Goal: Task Accomplishment & Management: Complete application form

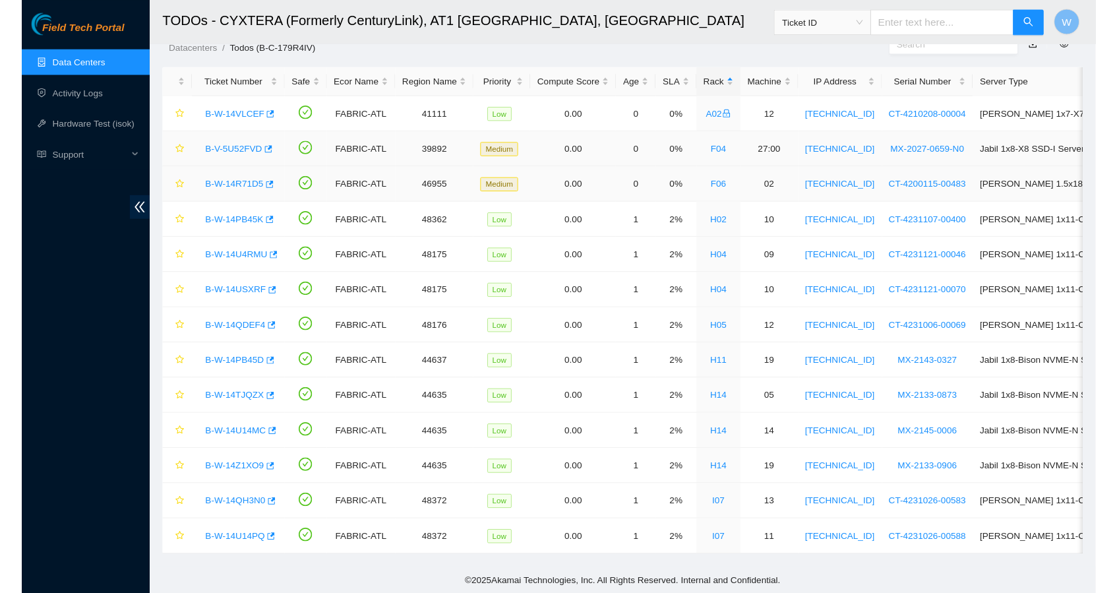
scroll to position [53, 0]
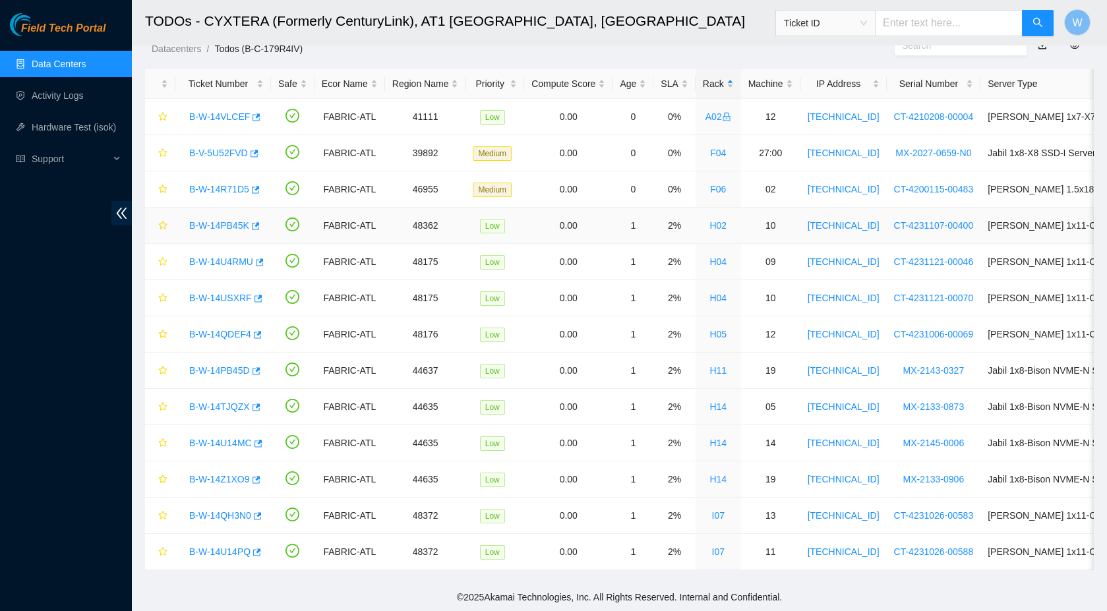
click at [218, 220] on link "B-W-14PB45K" at bounding box center [219, 225] width 60 height 11
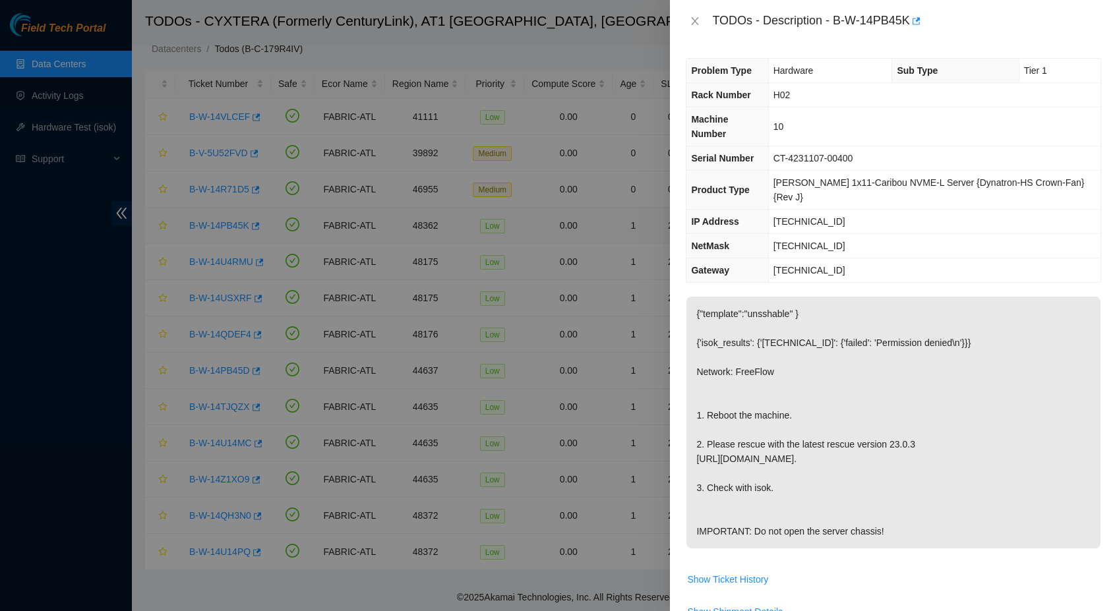
click at [218, 218] on div at bounding box center [558, 305] width 1117 height 611
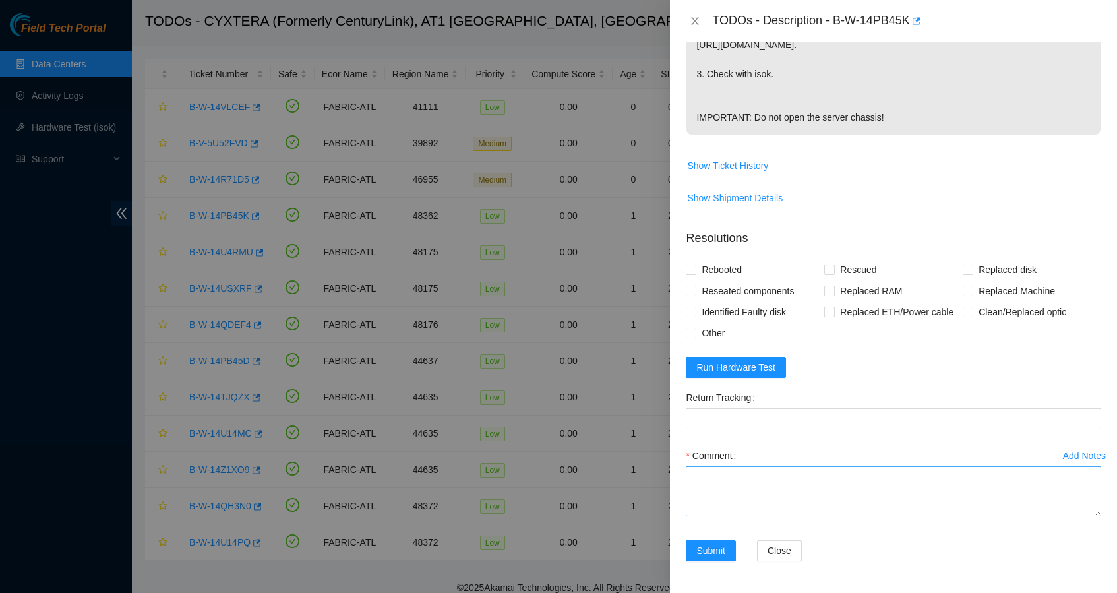
scroll to position [435, 0]
click at [746, 485] on textarea "Comment" at bounding box center [893, 491] width 415 height 50
type textarea "Shut down Safely Rescued with latest version Iped the server Ran isok -"
click at [717, 259] on span "Rebooted" at bounding box center [721, 269] width 51 height 21
click at [695, 264] on input "Rebooted" at bounding box center [690, 268] width 9 height 9
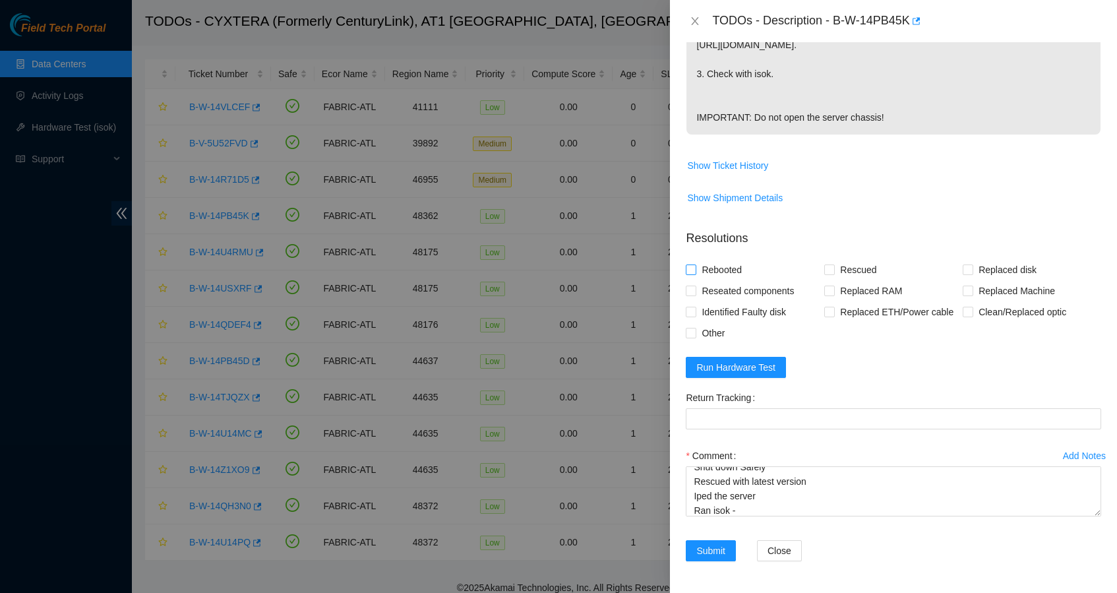
checkbox input "true"
click at [824, 264] on input "Rescued" at bounding box center [828, 268] width 9 height 9
checkbox input "true"
click at [734, 369] on span "Run Hardware Test" at bounding box center [735, 367] width 79 height 15
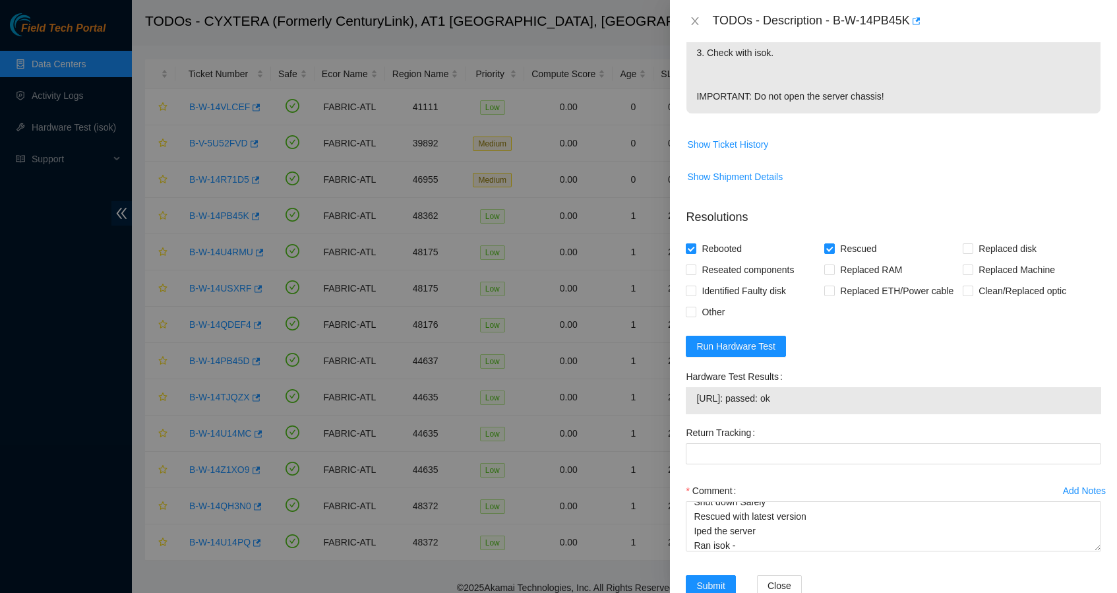
drag, startPoint x: 815, startPoint y: 419, endPoint x: 696, endPoint y: 419, distance: 118.7
click at [696, 405] on span "23.47.125.77: passed: ok" at bounding box center [893, 398] width 394 height 15
copy span "23.47.125.77: passed: ok"
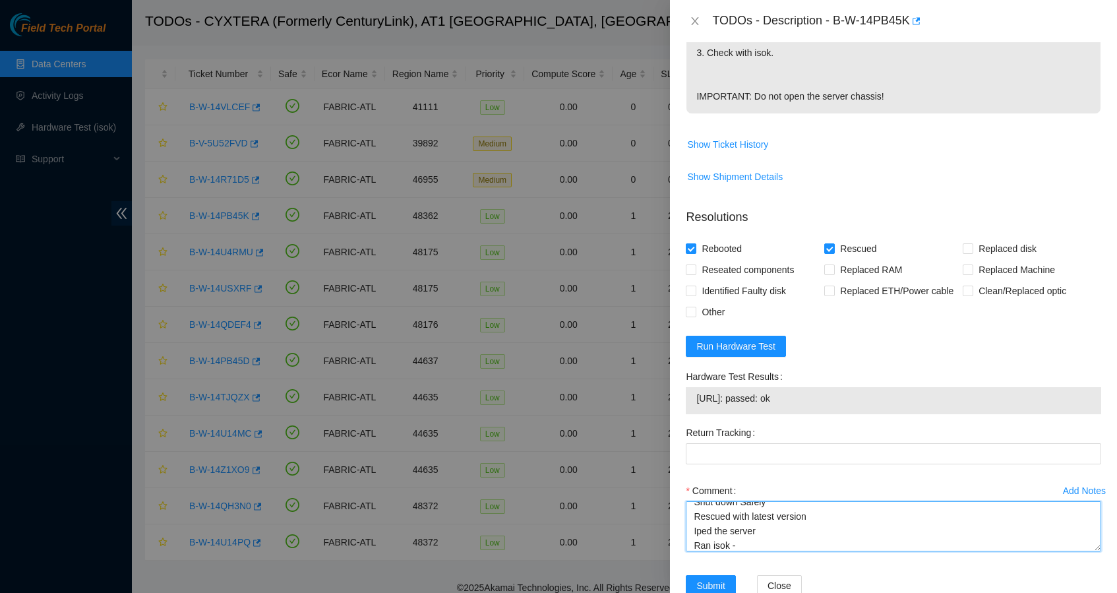
click at [750, 551] on textarea "Shut down Safely Rescued with latest version Iped the server Ran isok -" at bounding box center [893, 526] width 415 height 50
paste textarea "23.47.125.77: passed: ok"
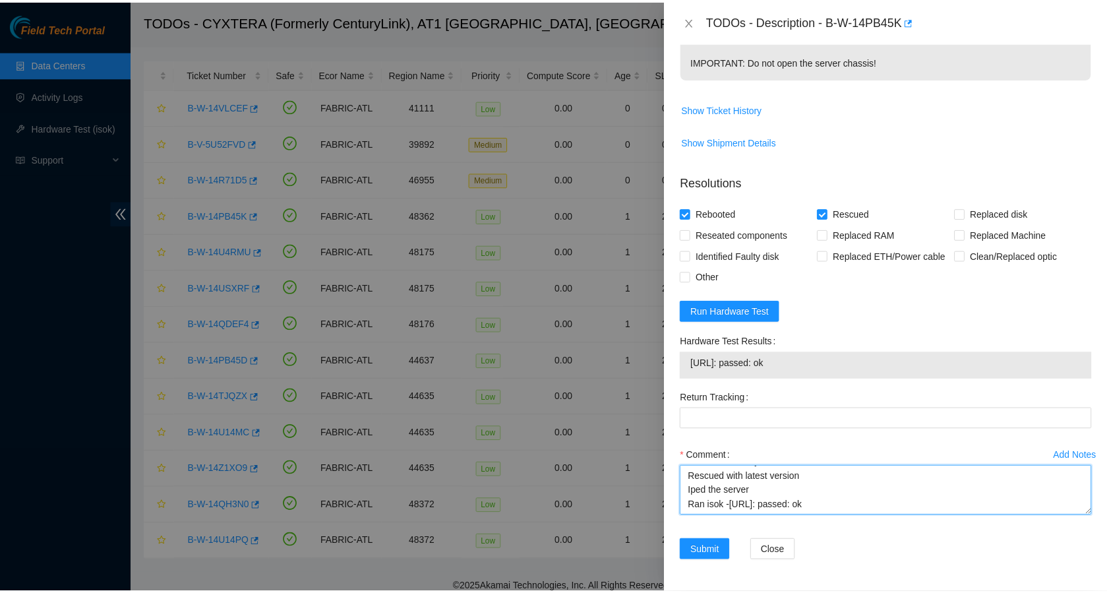
scroll to position [491, 0]
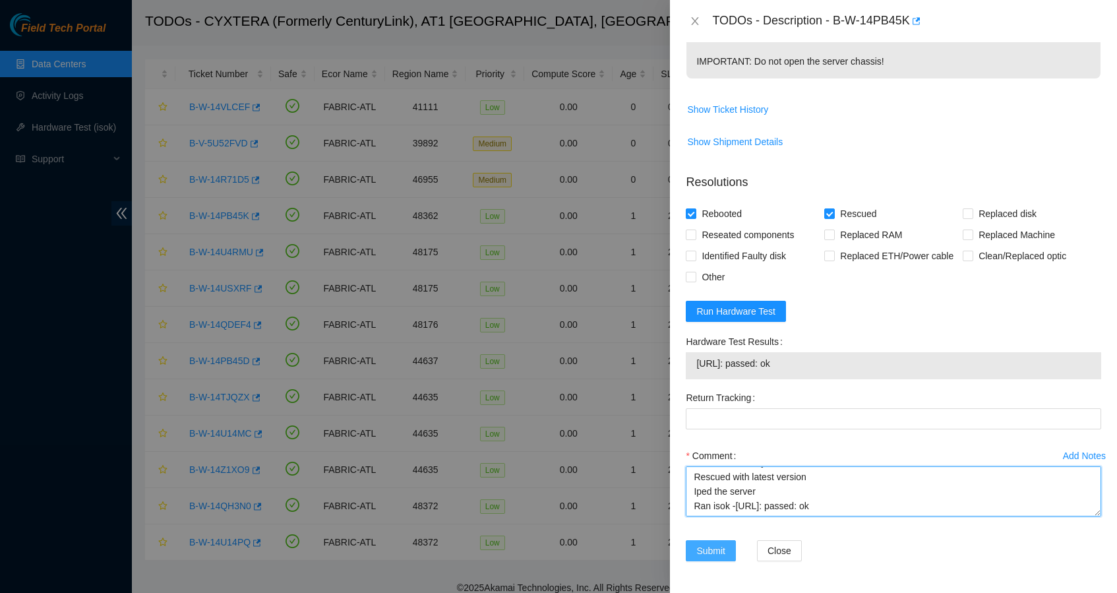
type textarea "Shut down Safely Rescued with latest version Iped the server Ran isok -23.47.12…"
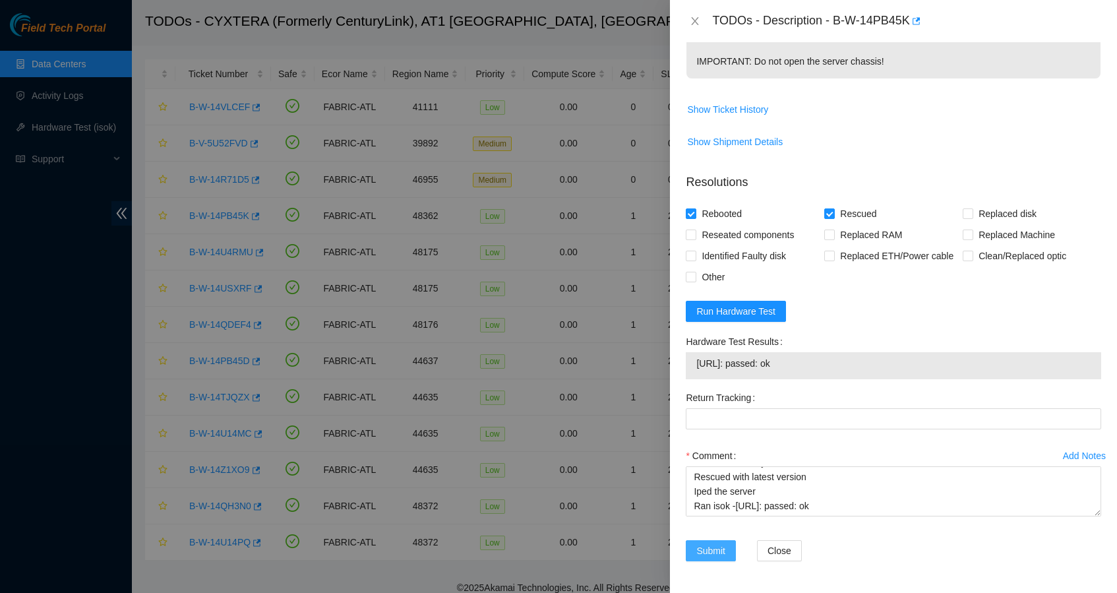
click at [713, 550] on span "Submit" at bounding box center [710, 550] width 29 height 15
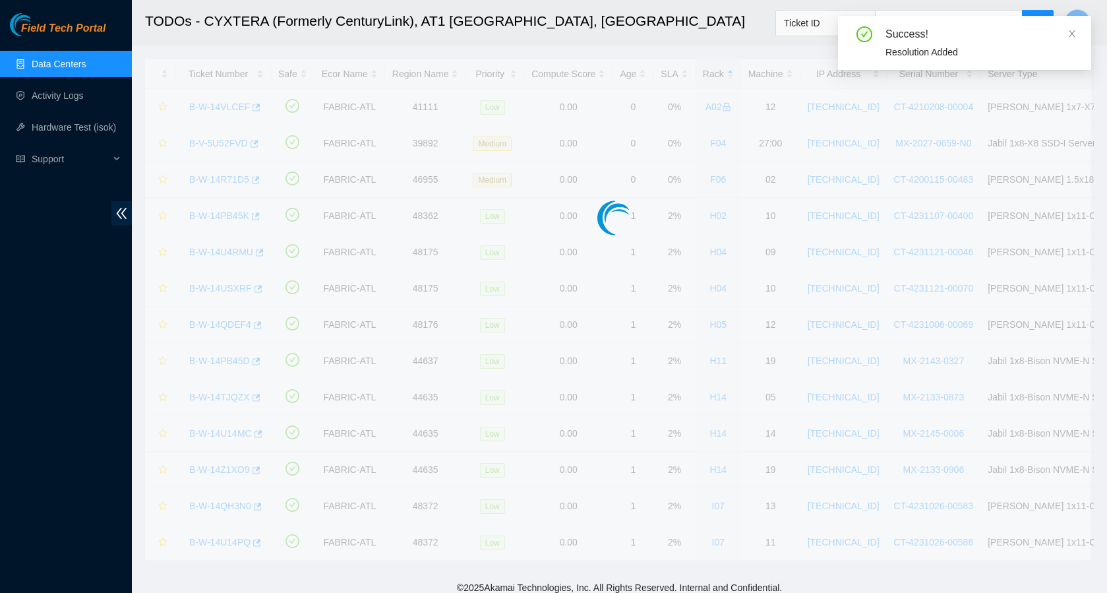
scroll to position [35, 0]
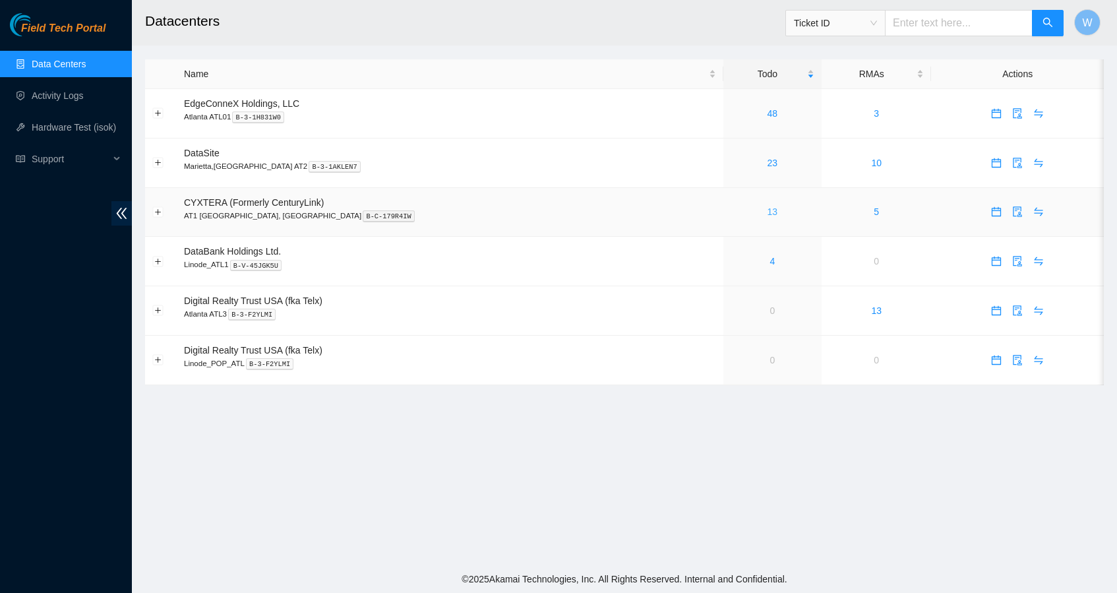
click at [767, 214] on link "13" at bounding box center [772, 211] width 11 height 11
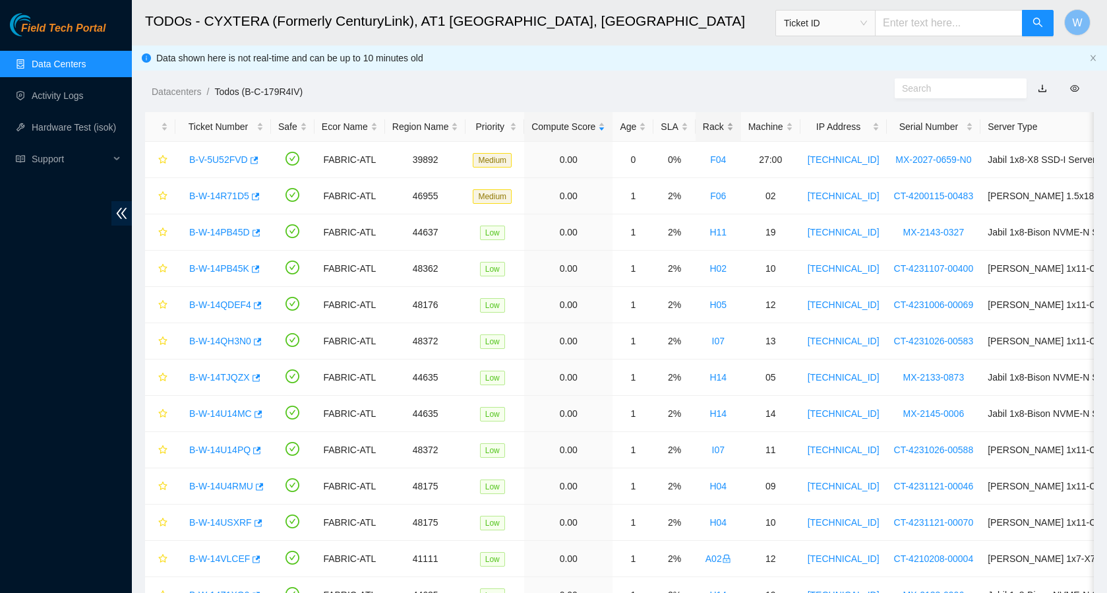
click at [730, 127] on div "Rack" at bounding box center [718, 126] width 31 height 15
click at [210, 308] on link "B-W-14U4RMU" at bounding box center [221, 304] width 64 height 11
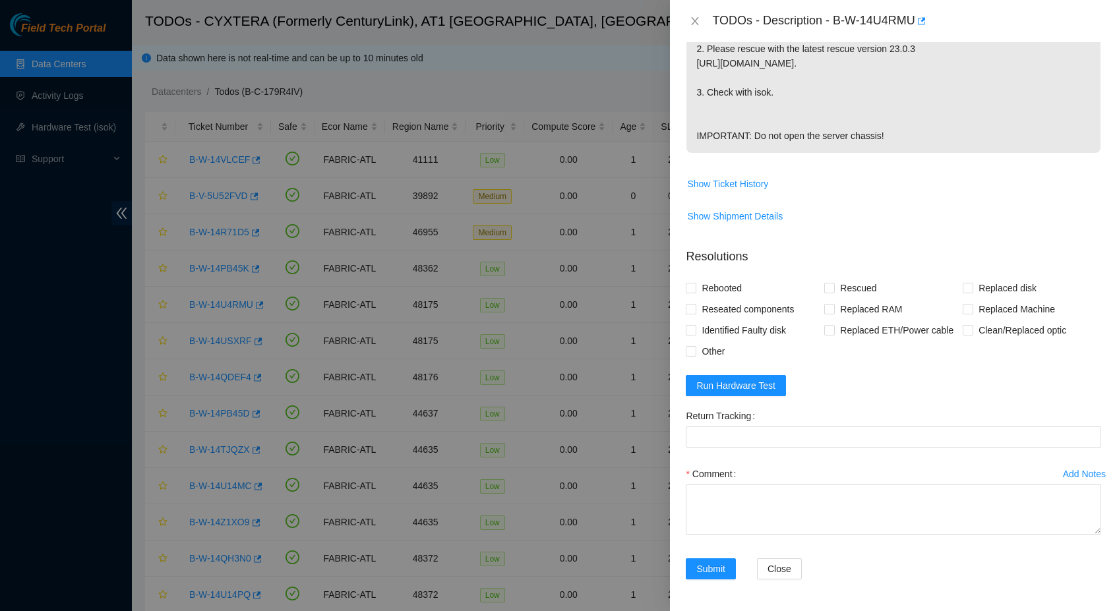
scroll to position [417, 0]
click at [728, 278] on span "Rebooted" at bounding box center [721, 288] width 51 height 21
click at [695, 283] on input "Rebooted" at bounding box center [690, 287] width 9 height 9
checkbox input "true"
click at [831, 283] on span at bounding box center [829, 288] width 11 height 11
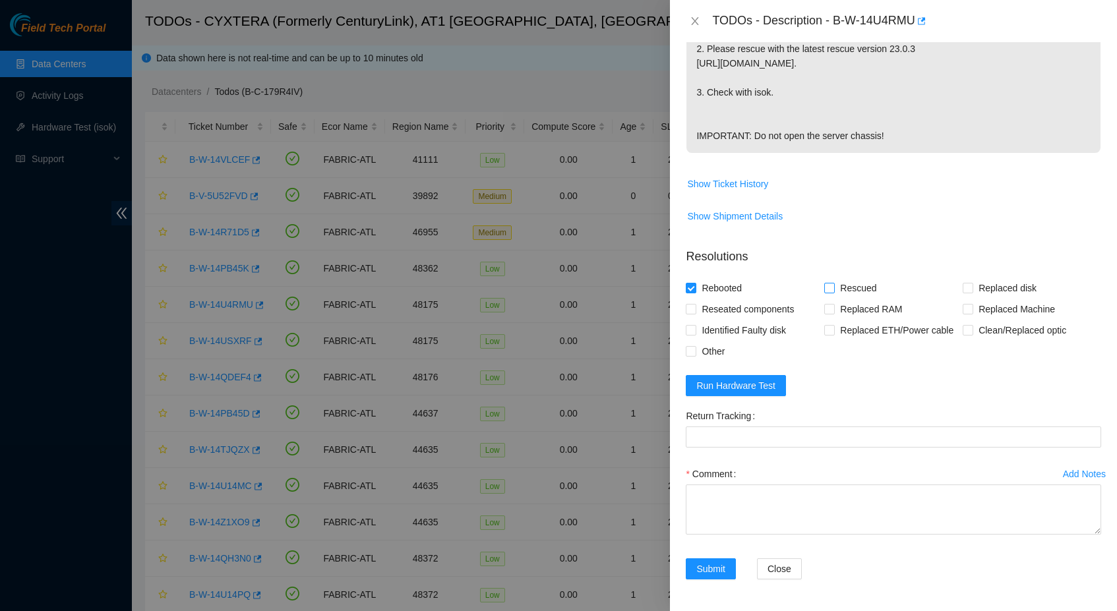
click at [831, 283] on input "Rescued" at bounding box center [828, 287] width 9 height 9
checkbox input "true"
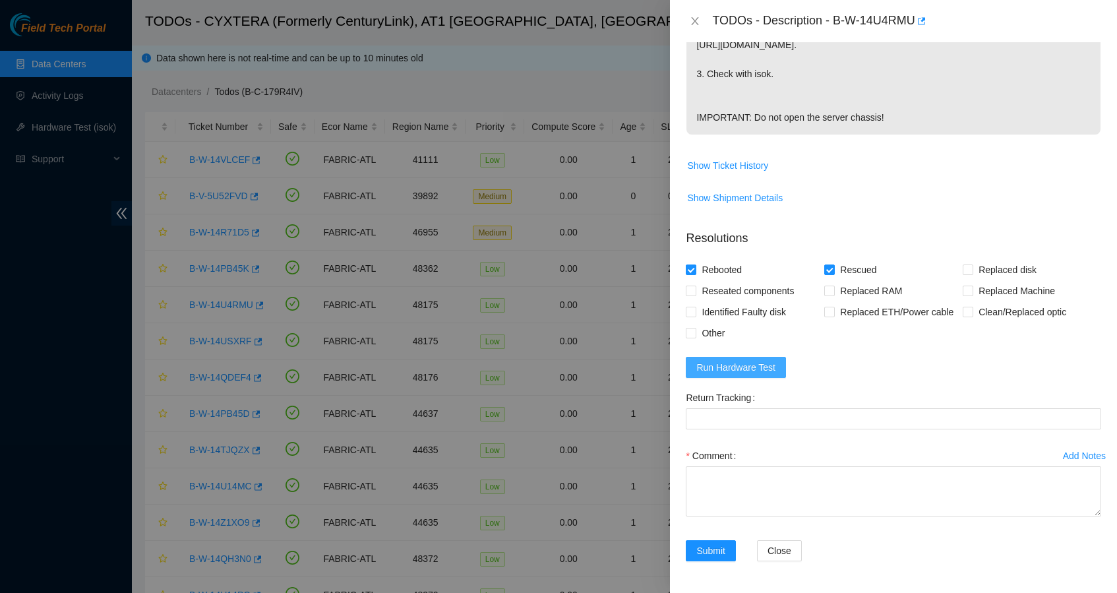
scroll to position [435, 0]
click at [745, 367] on span "Run Hardware Test" at bounding box center [735, 367] width 79 height 15
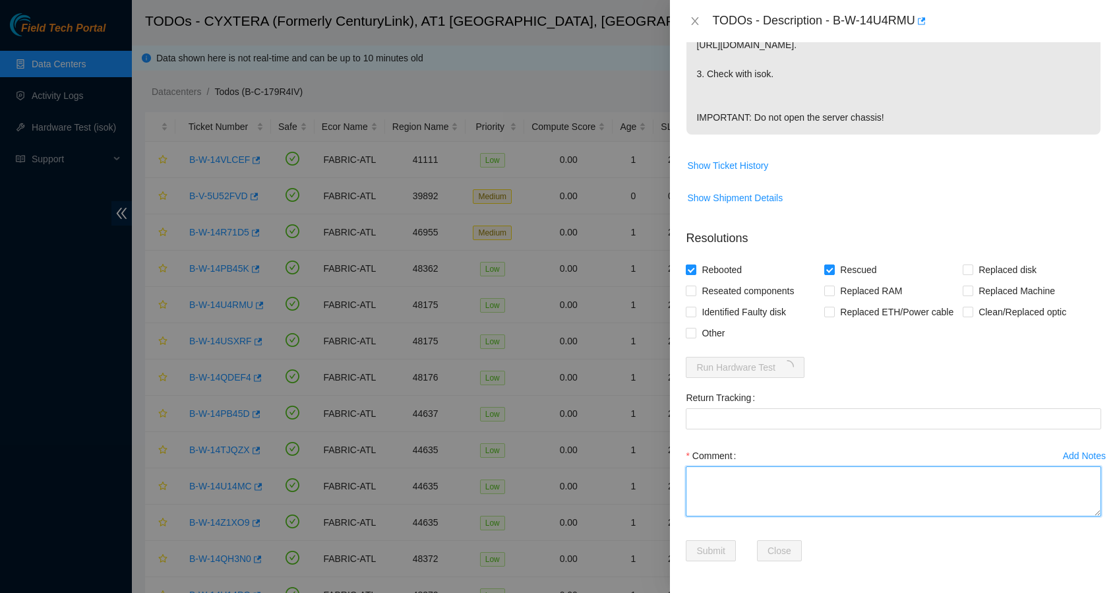
click at [749, 499] on textarea "Comment" at bounding box center [893, 491] width 415 height 50
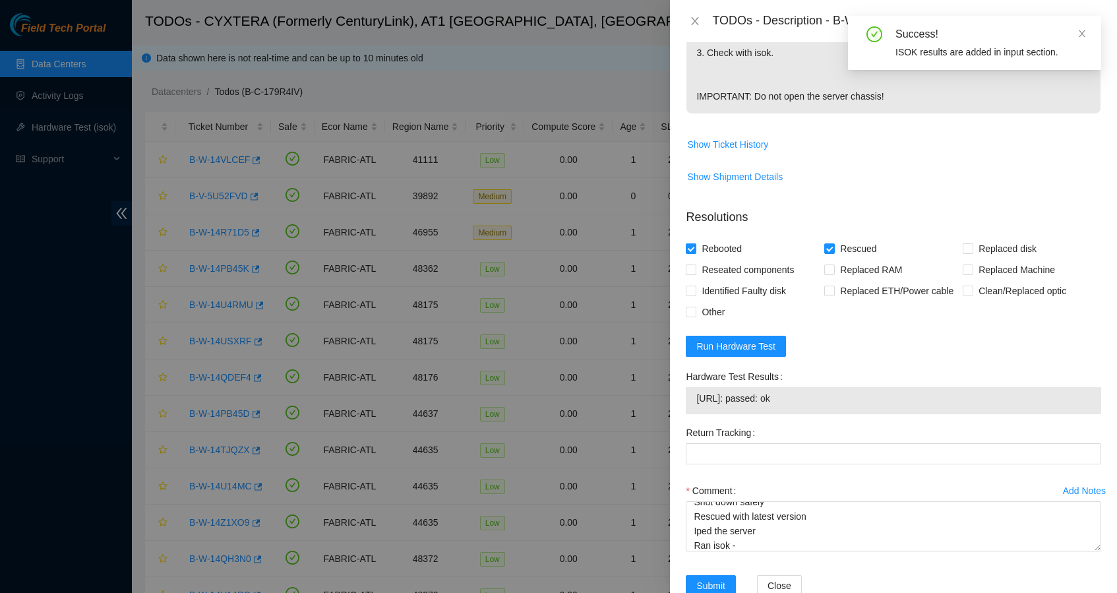
drag, startPoint x: 816, startPoint y: 422, endPoint x: 697, endPoint y: 421, distance: 119.3
click at [697, 405] on span "23.47.125.172: passed: ok" at bounding box center [893, 398] width 394 height 15
copy span "23.47.125.172: passed: ok"
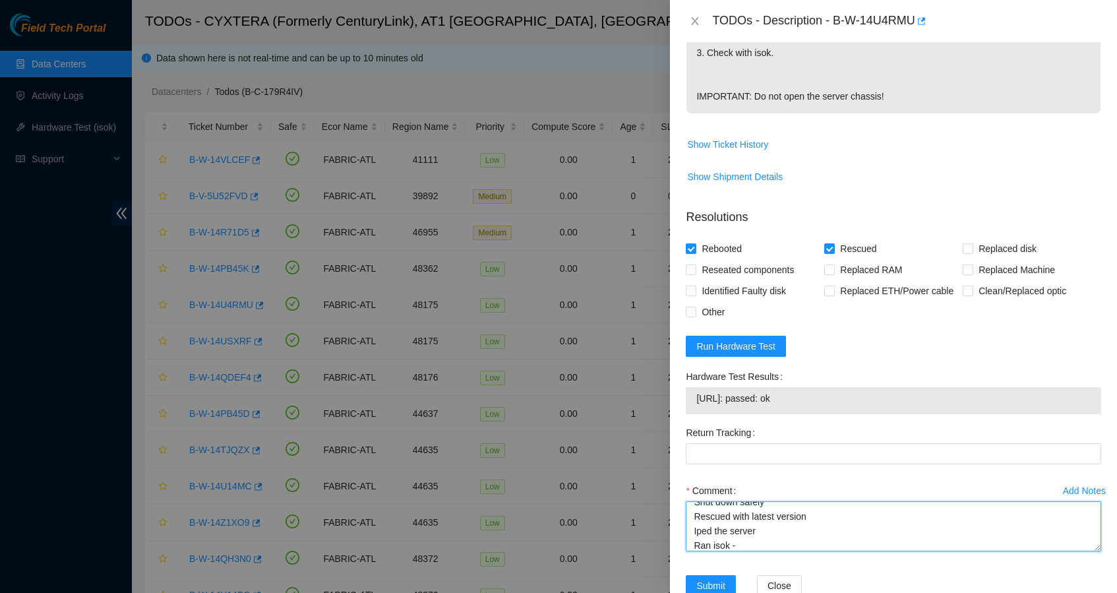
click at [746, 551] on textarea "Shut down safely Rescued with latest version Iped the server Ran isok -" at bounding box center [893, 526] width 415 height 50
paste textarea "23.47.125.172: passed: ok"
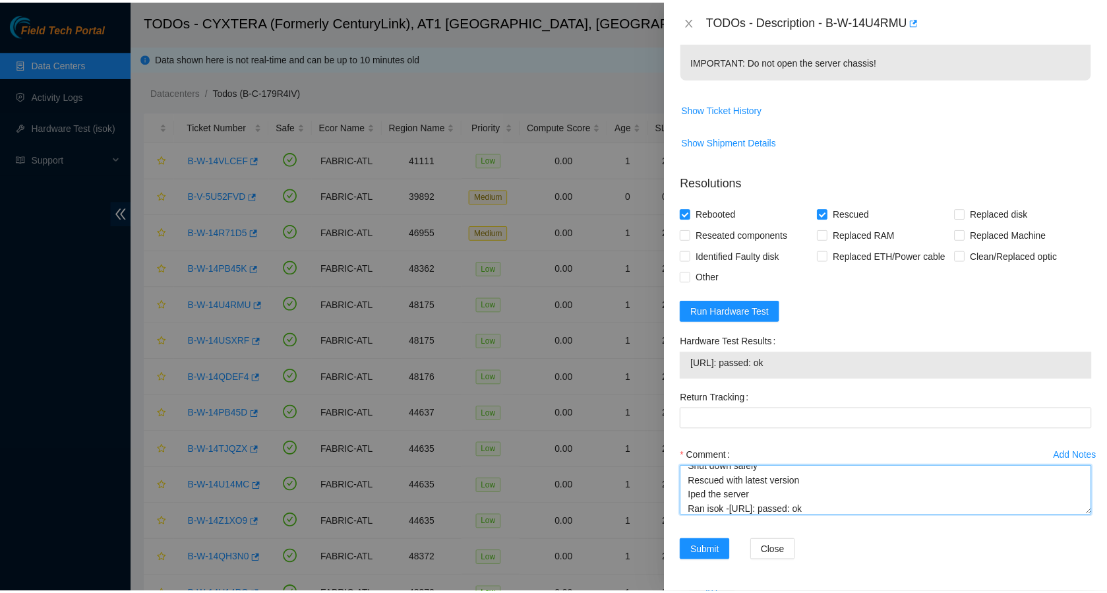
scroll to position [491, 0]
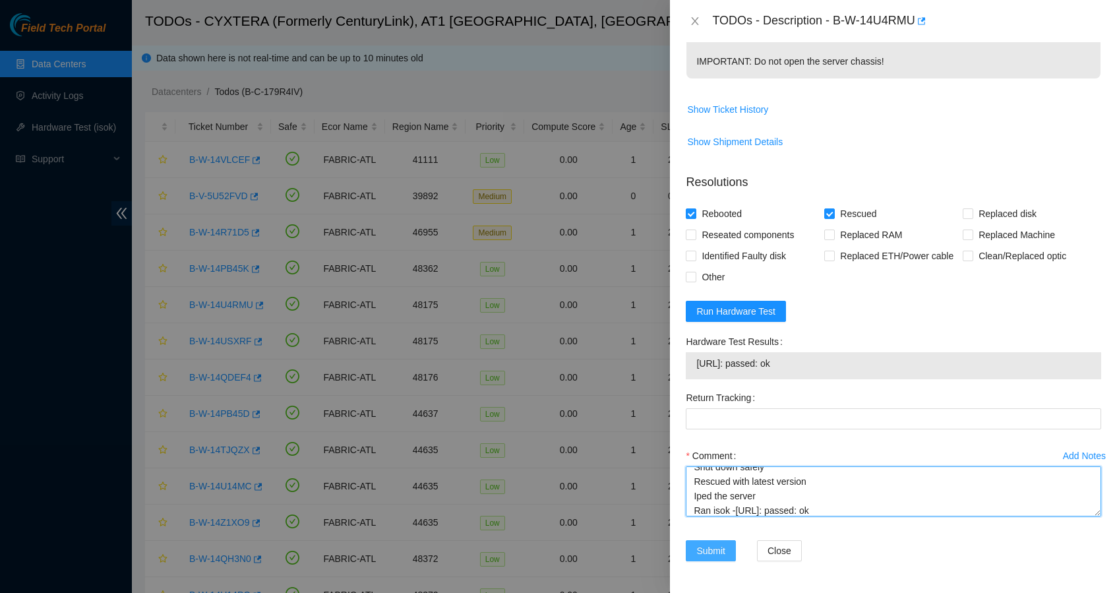
type textarea "Shut down safely Rescued with latest version Iped the server Ran isok -23.47.12…"
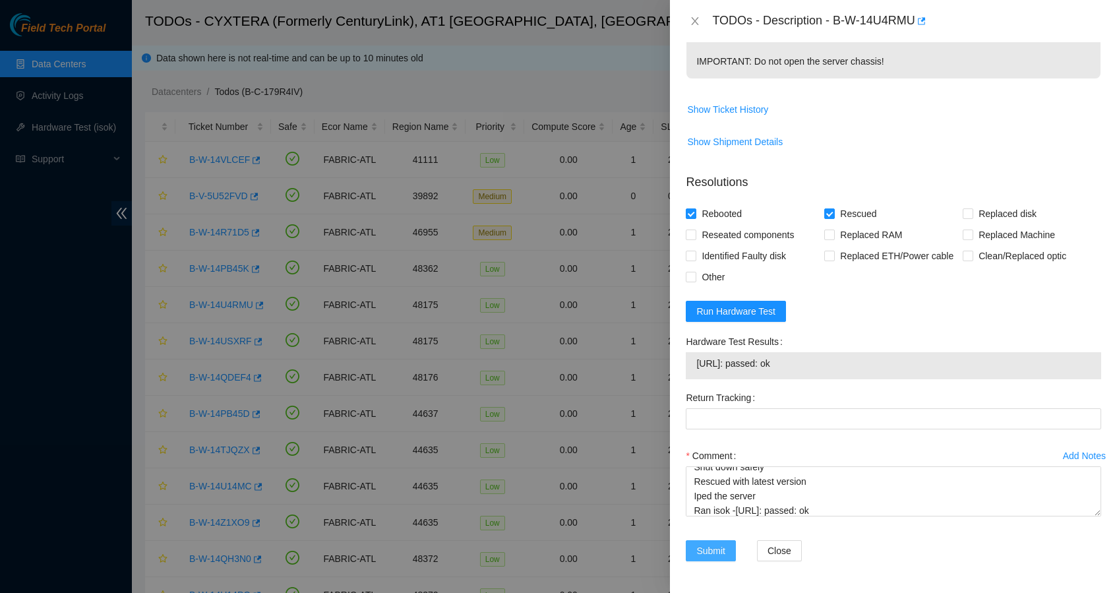
click at [703, 548] on span "Submit" at bounding box center [710, 550] width 29 height 15
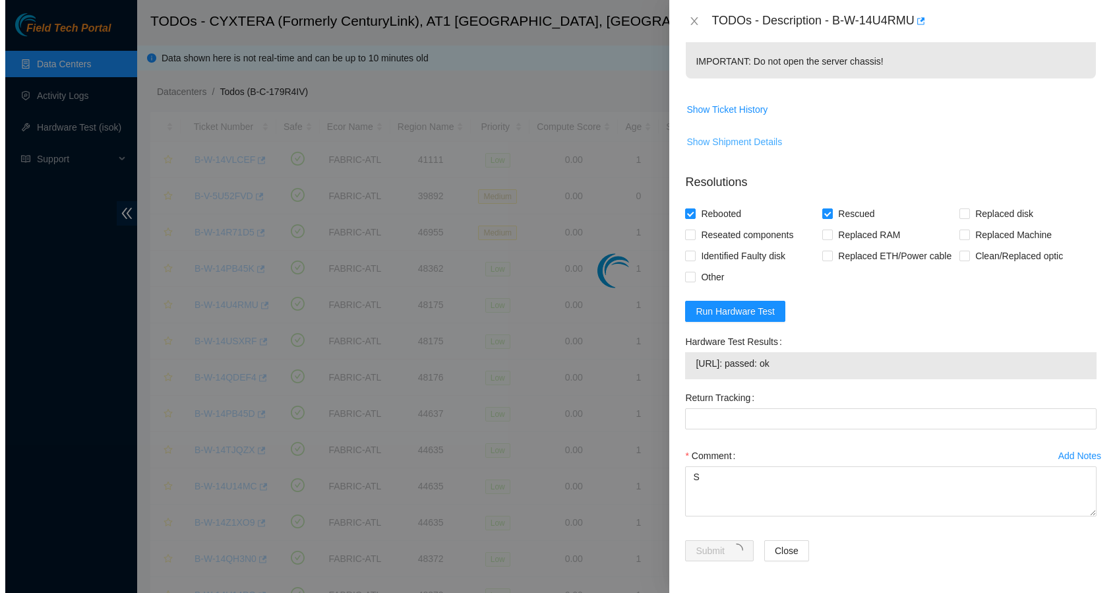
scroll to position [122, 0]
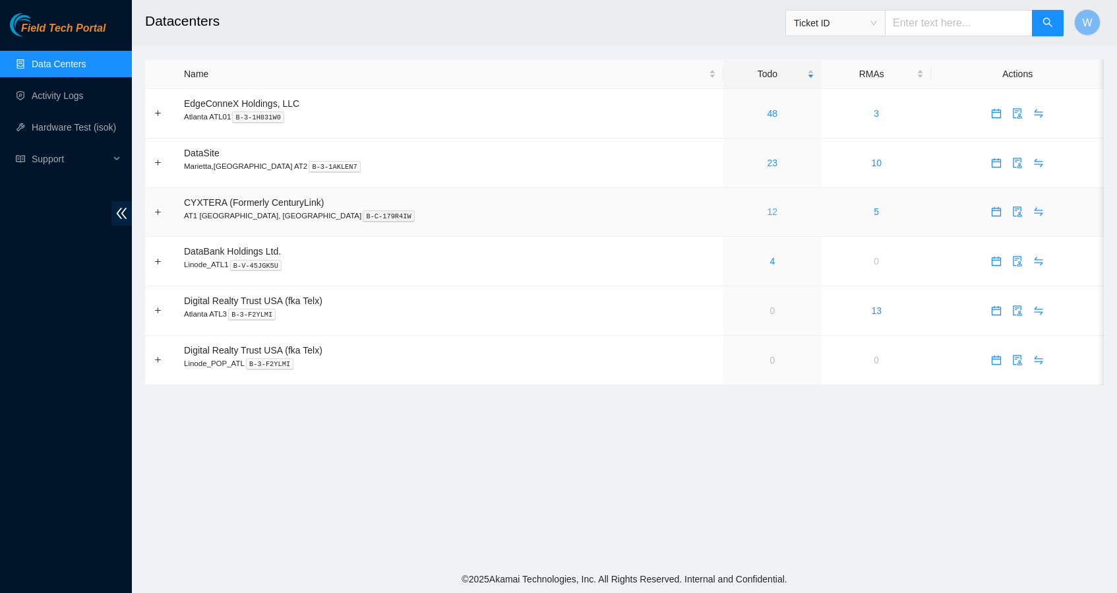
click at [767, 212] on link "12" at bounding box center [772, 211] width 11 height 11
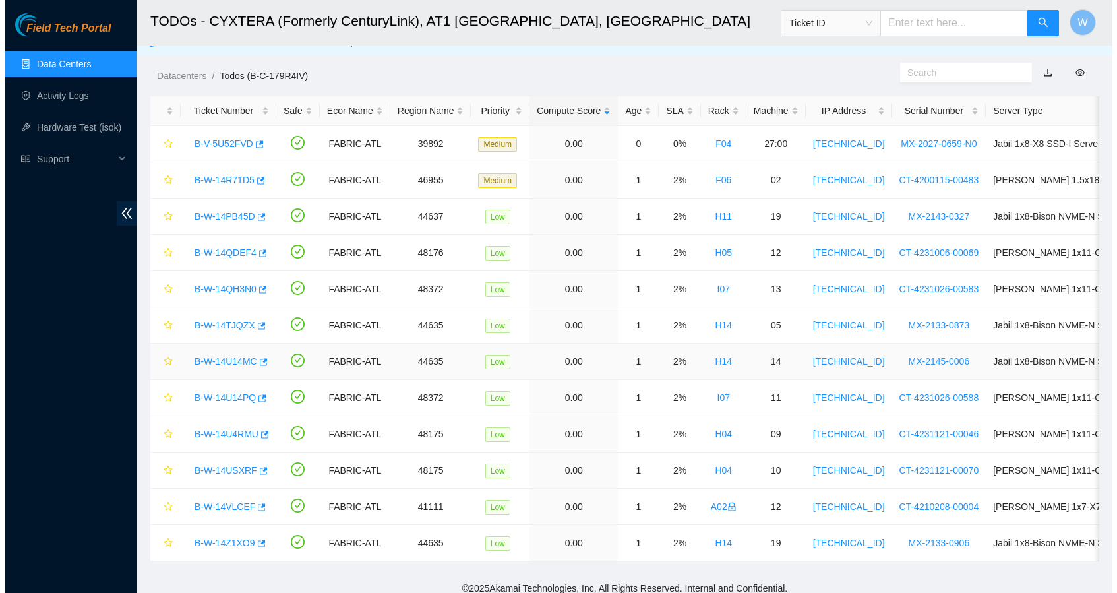
scroll to position [12, 0]
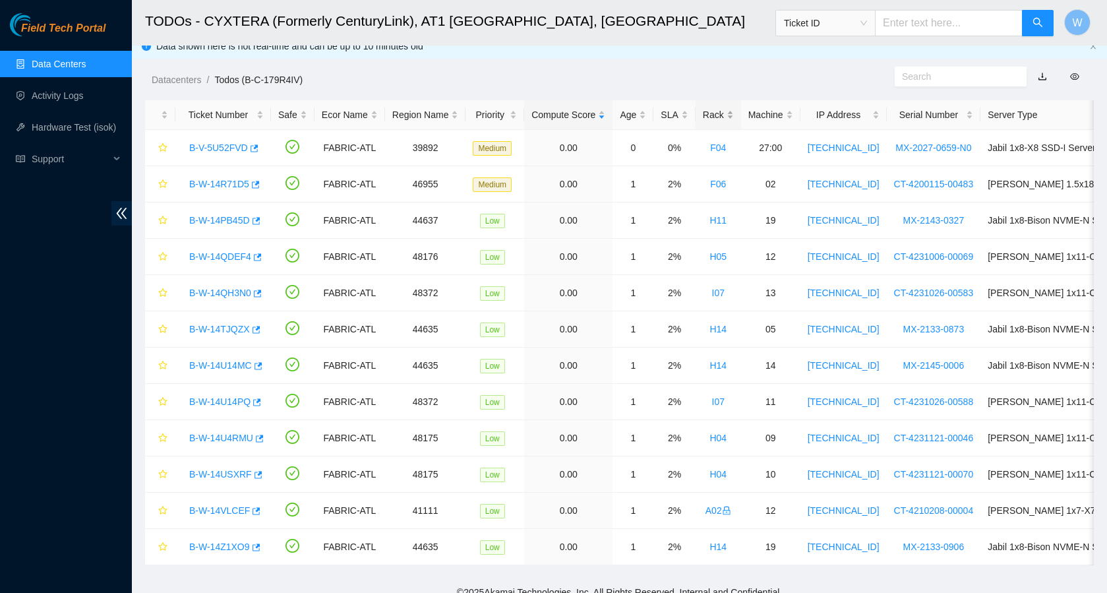
click at [719, 109] on div "Rack" at bounding box center [718, 114] width 31 height 15
click at [204, 295] on link "B-W-14USXRF" at bounding box center [220, 292] width 63 height 11
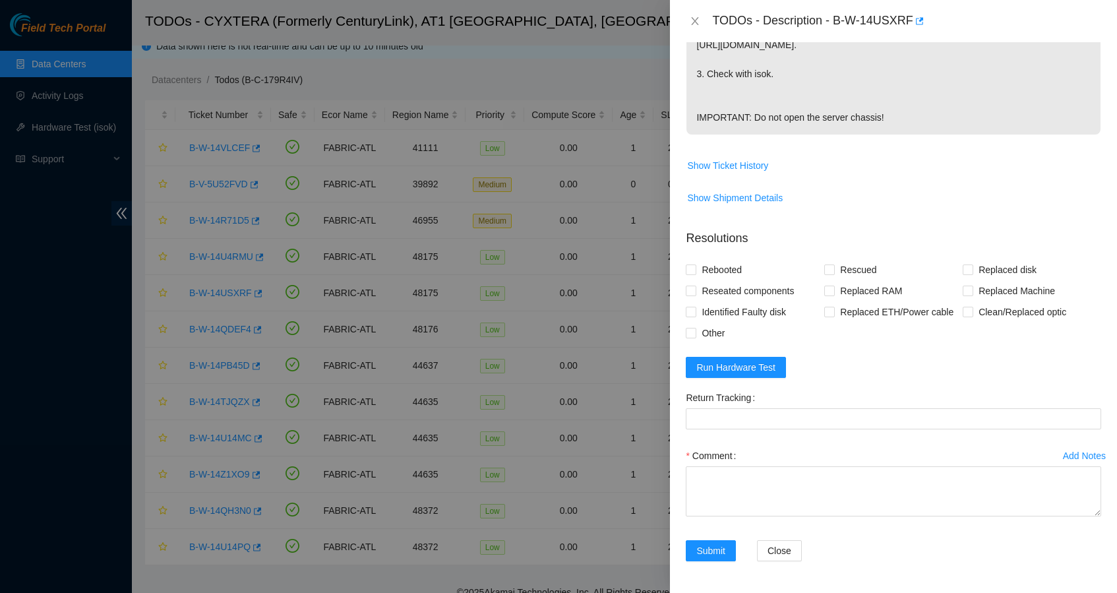
scroll to position [435, 0]
click at [729, 259] on span "Rebooted" at bounding box center [721, 269] width 51 height 21
click at [695, 264] on input "Rebooted" at bounding box center [690, 268] width 9 height 9
checkbox input "true"
click at [864, 259] on span "Rescued" at bounding box center [858, 269] width 47 height 21
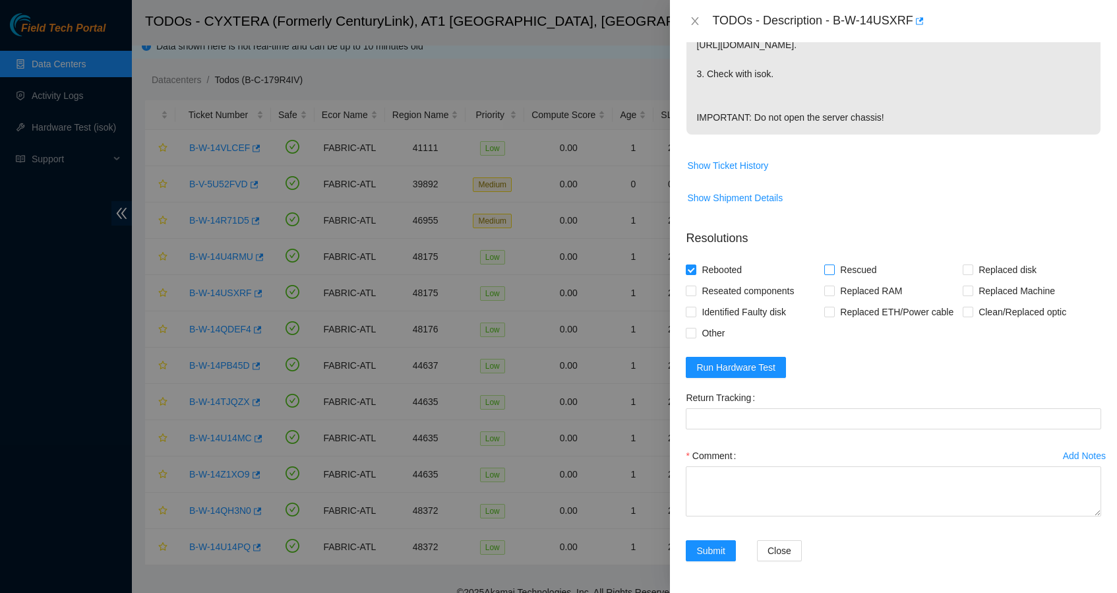
click at [833, 264] on input "Rescued" at bounding box center [828, 268] width 9 height 9
checkbox input "true"
click at [983, 259] on span "Replaced disk" at bounding box center [1007, 269] width 69 height 21
click at [972, 264] on input "Replaced disk" at bounding box center [966, 268] width 9 height 9
click at [983, 259] on span "Replaced disk" at bounding box center [1007, 269] width 69 height 21
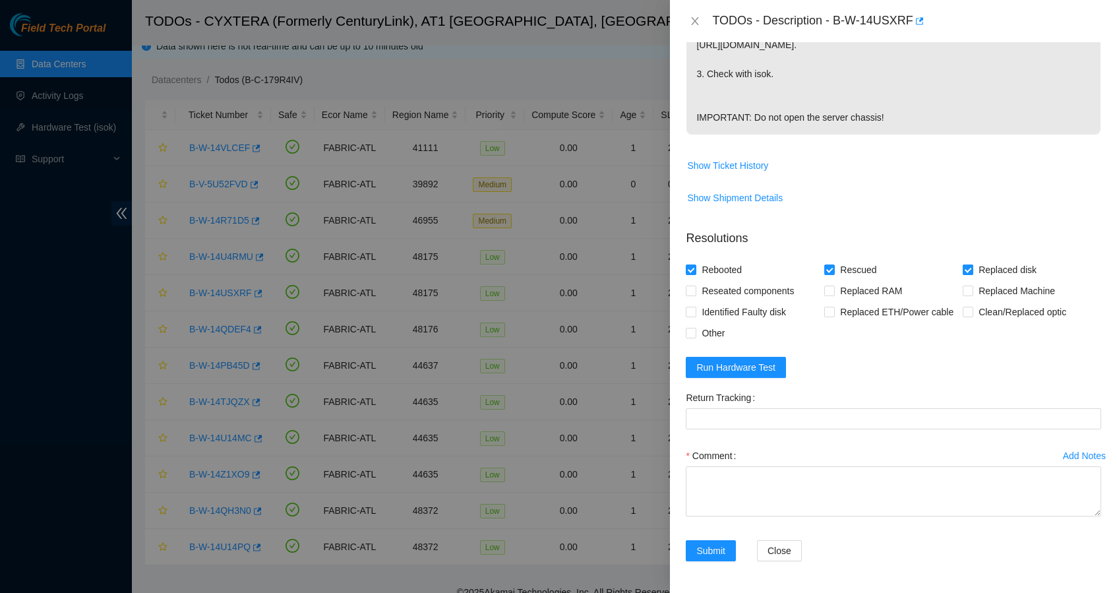
click at [972, 264] on input "Replaced disk" at bounding box center [966, 268] width 9 height 9
checkbox input "false"
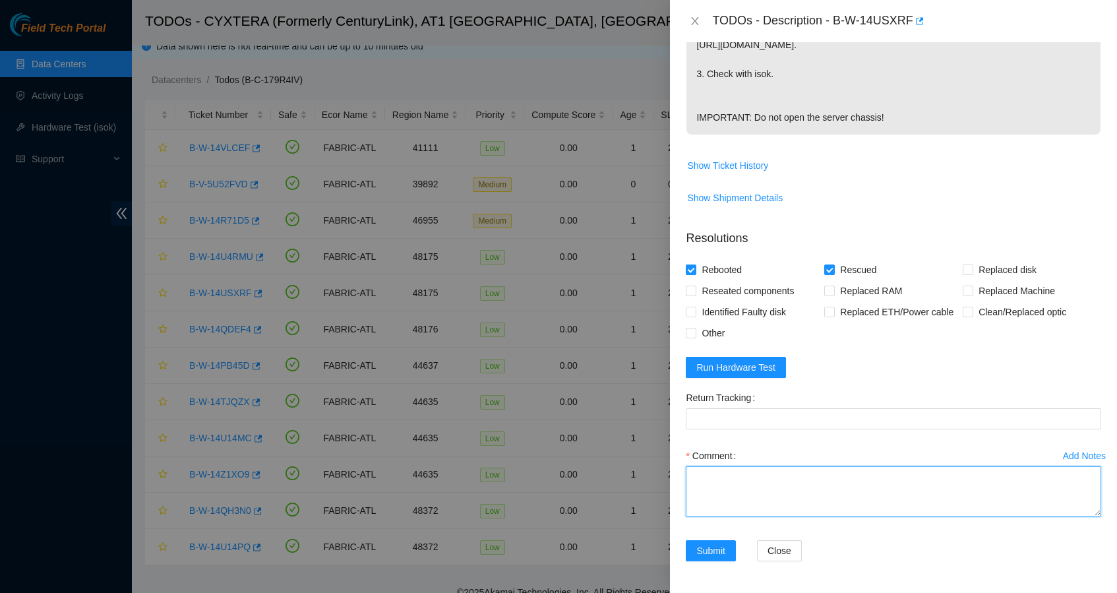
click at [773, 490] on textarea "Comment" at bounding box center [893, 491] width 415 height 50
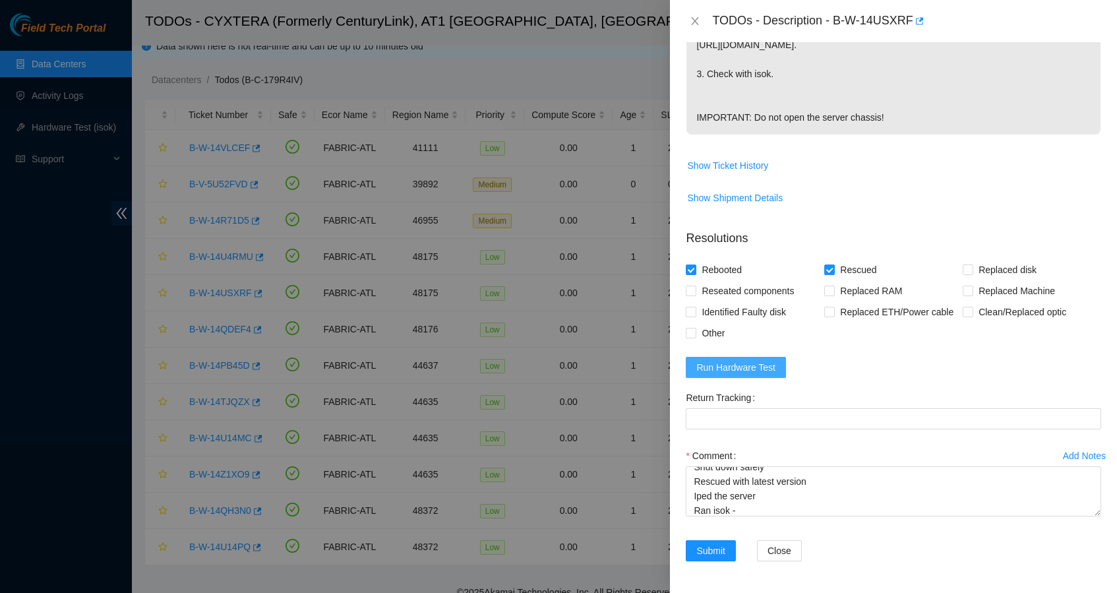
click at [740, 374] on span "Run Hardware Test" at bounding box center [735, 367] width 79 height 15
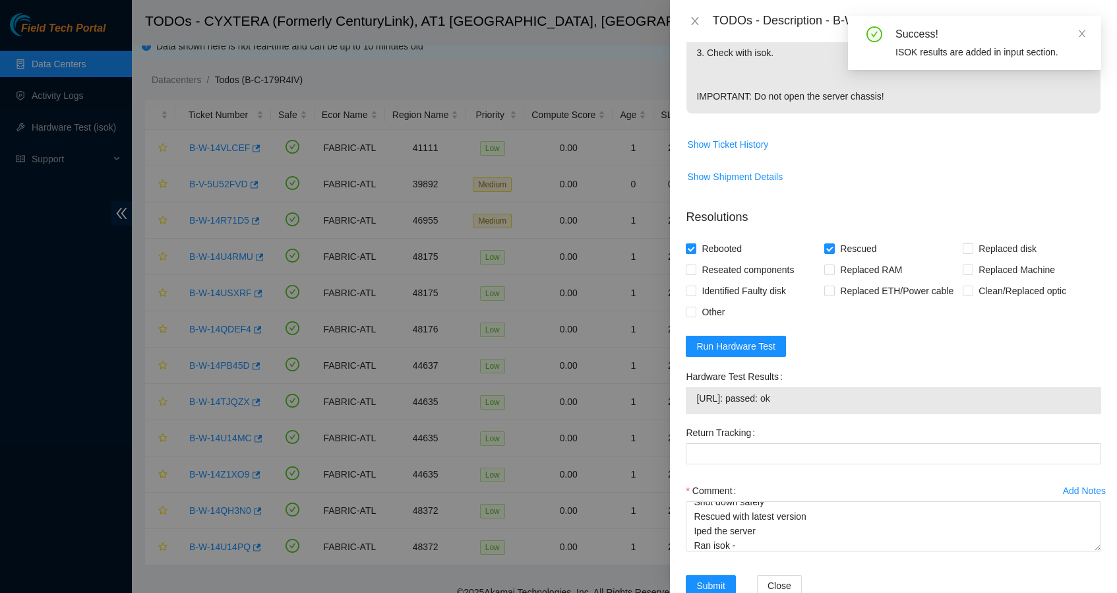
drag, startPoint x: 817, startPoint y: 418, endPoint x: 696, endPoint y: 418, distance: 121.3
click at [696, 405] on span "23.47.125.173: passed: ok" at bounding box center [893, 398] width 394 height 15
copy span "23.47.125.173: passed: ok"
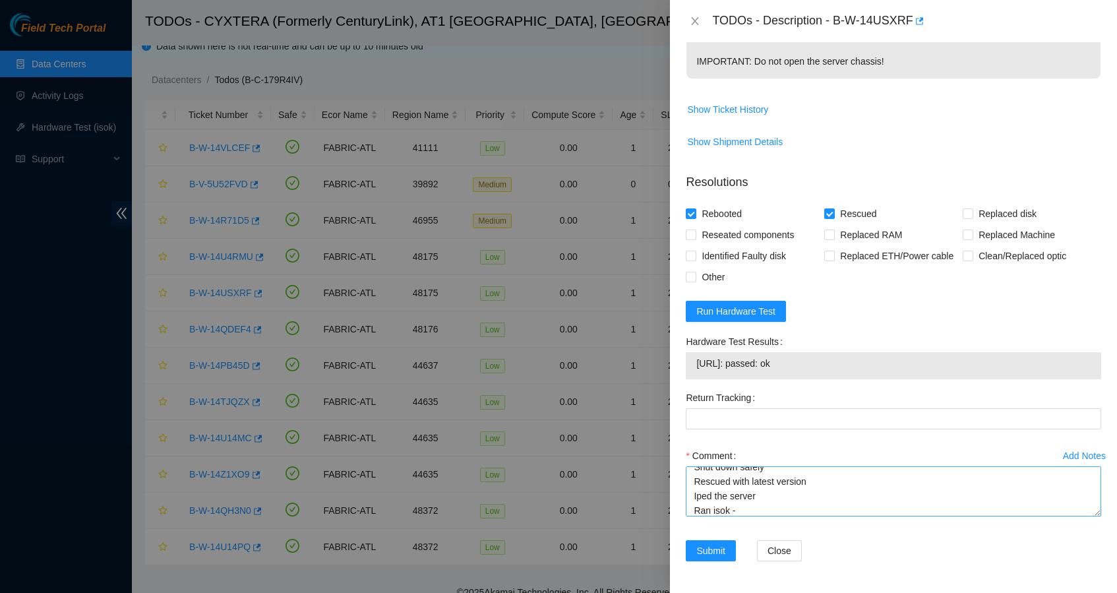
scroll to position [491, 0]
click at [804, 509] on textarea "Shut down safely Rescued with latest version Iped the server Ran isok -" at bounding box center [893, 491] width 415 height 50
paste textarea "23.47.125.173: passed: ok"
type textarea "Shut down safely Rescued with latest version Iped the server Ran isok -23.47.12…"
click at [717, 548] on span "Submit" at bounding box center [710, 550] width 29 height 15
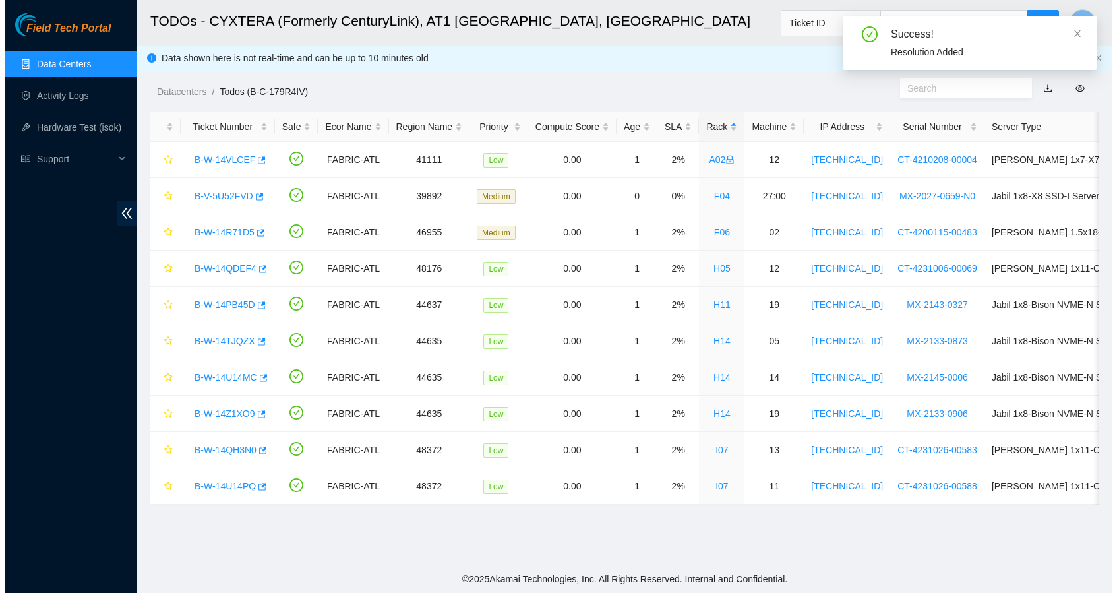
scroll to position [0, 0]
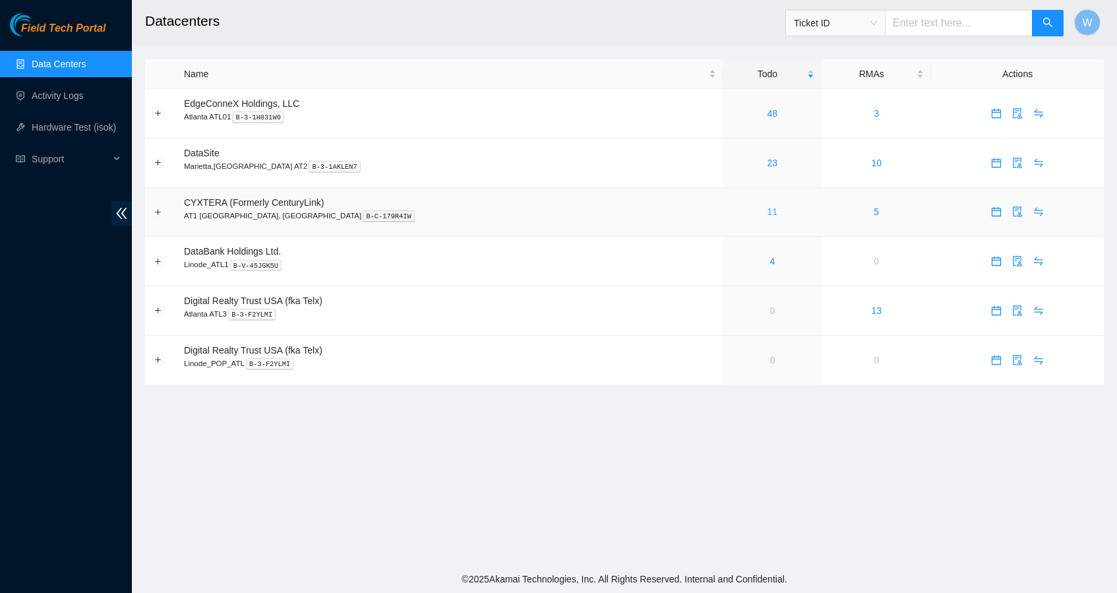
click at [767, 210] on link "11" at bounding box center [772, 211] width 11 height 11
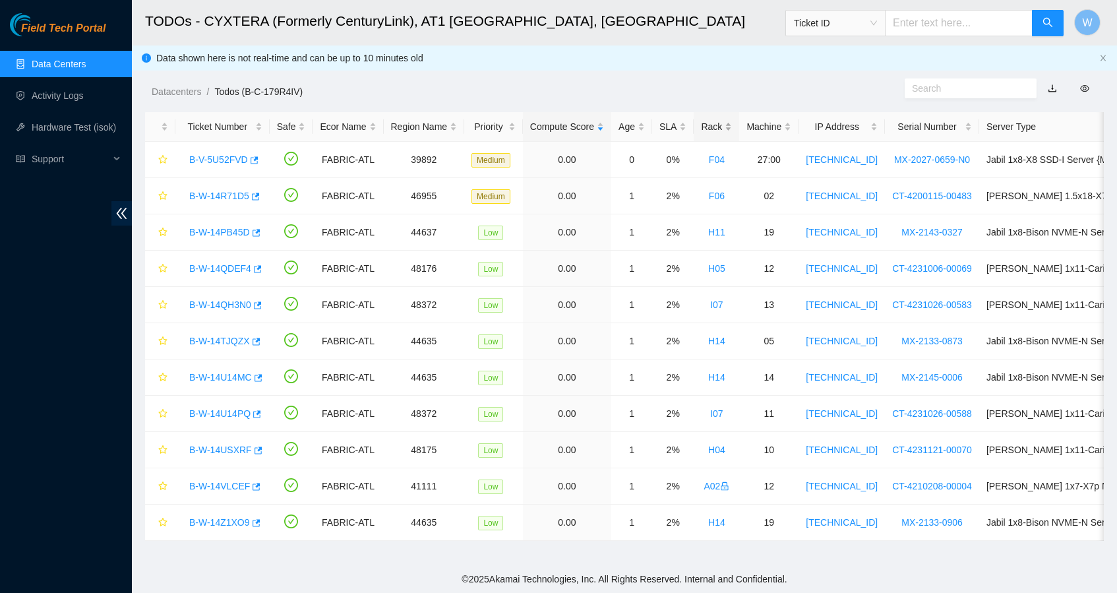
click at [732, 124] on div "Rack" at bounding box center [716, 126] width 31 height 15
click at [234, 303] on link "B-W-14QDEF4" at bounding box center [220, 304] width 62 height 11
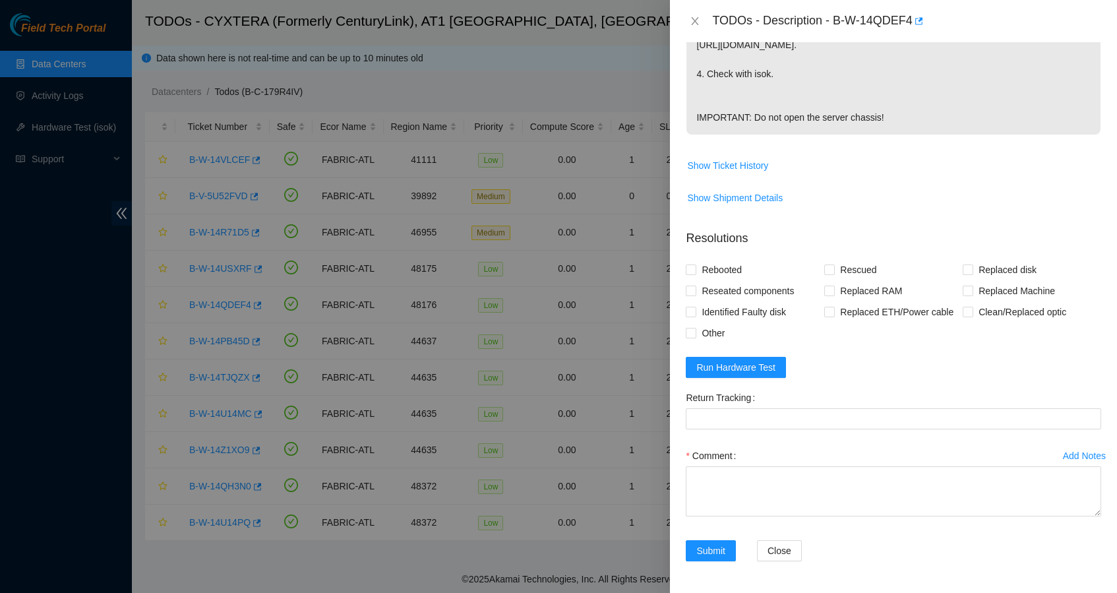
scroll to position [464, 0]
click at [730, 259] on span "Rebooted" at bounding box center [721, 269] width 51 height 21
click at [695, 264] on input "Rebooted" at bounding box center [690, 268] width 9 height 9
checkbox input "true"
click at [846, 259] on span "Rescued" at bounding box center [858, 269] width 47 height 21
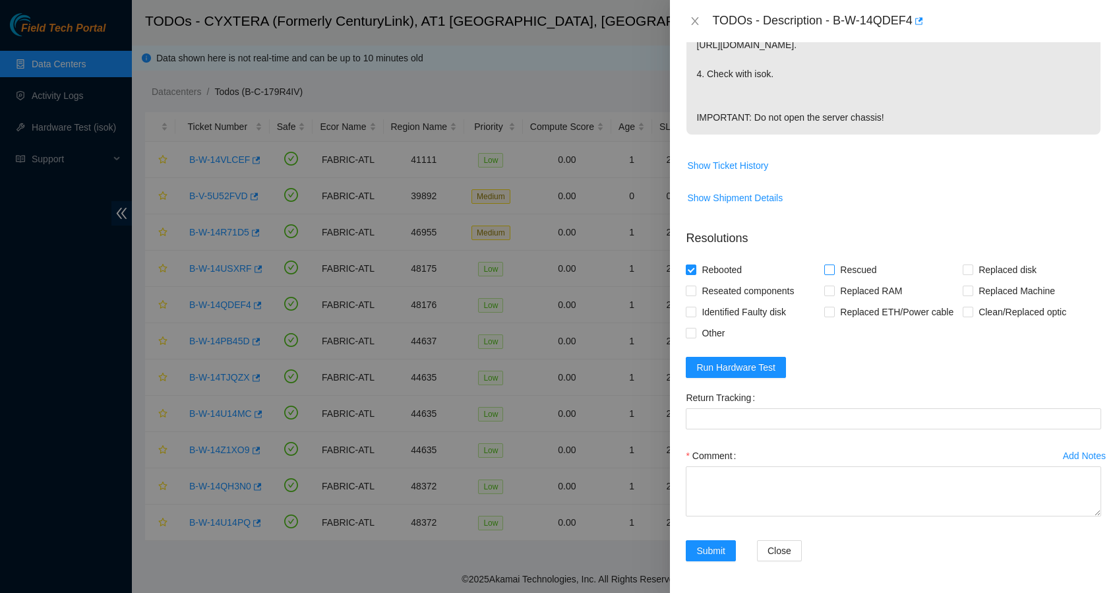
click at [833, 264] on input "Rescued" at bounding box center [828, 268] width 9 height 9
checkbox input "true"
click at [784, 280] on span "Reseated components" at bounding box center [747, 290] width 103 height 21
click at [695, 285] on input "Reseated components" at bounding box center [690, 289] width 9 height 9
checkbox input "true"
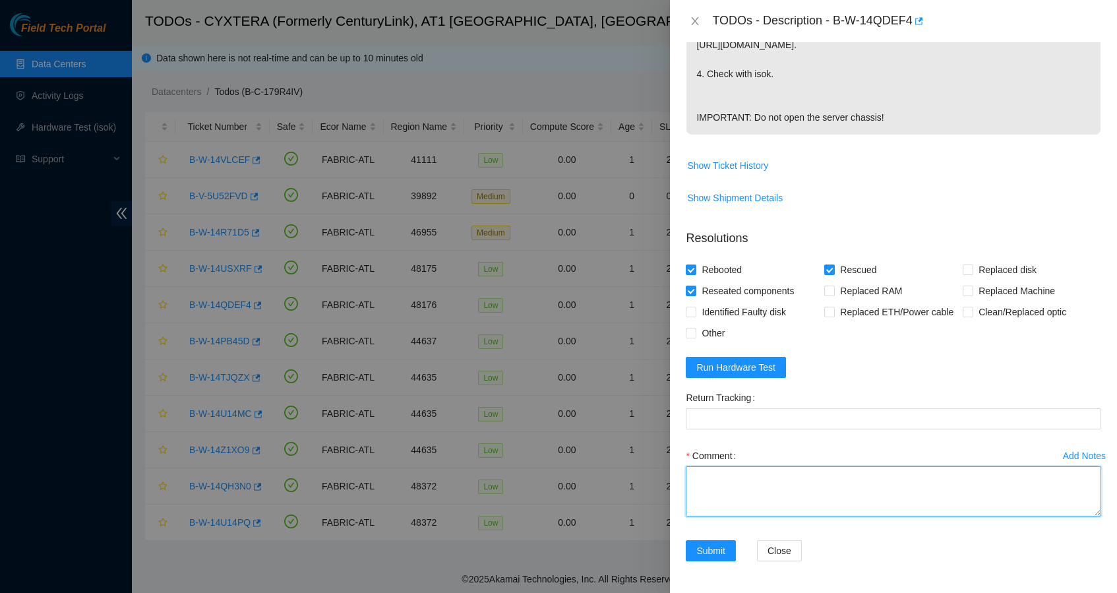
click at [786, 487] on textarea "Comment" at bounding box center [893, 491] width 415 height 50
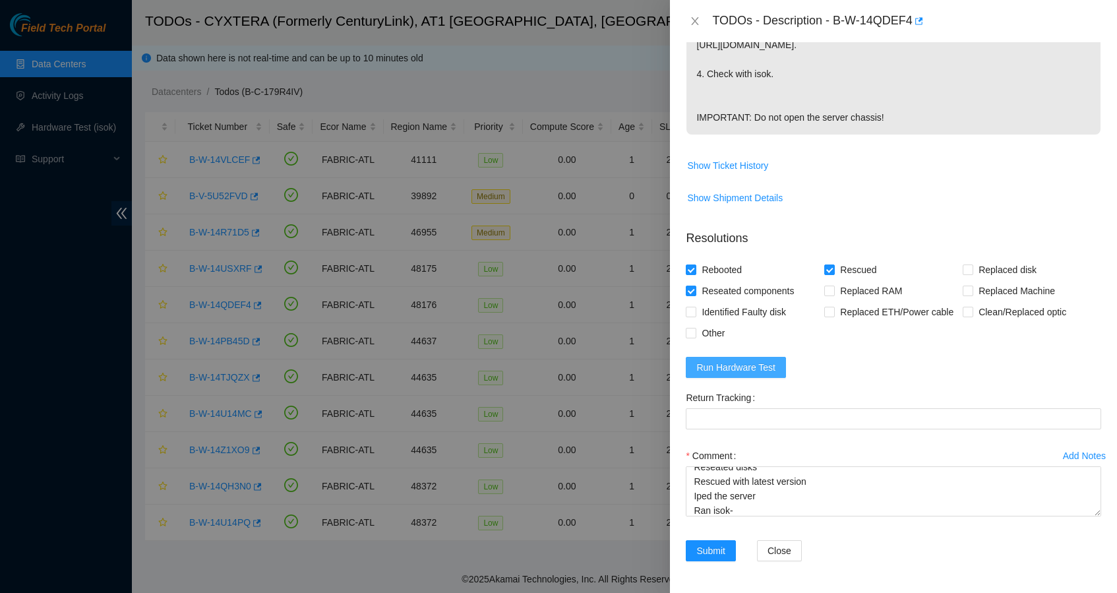
click at [763, 367] on span "Run Hardware Test" at bounding box center [735, 367] width 79 height 15
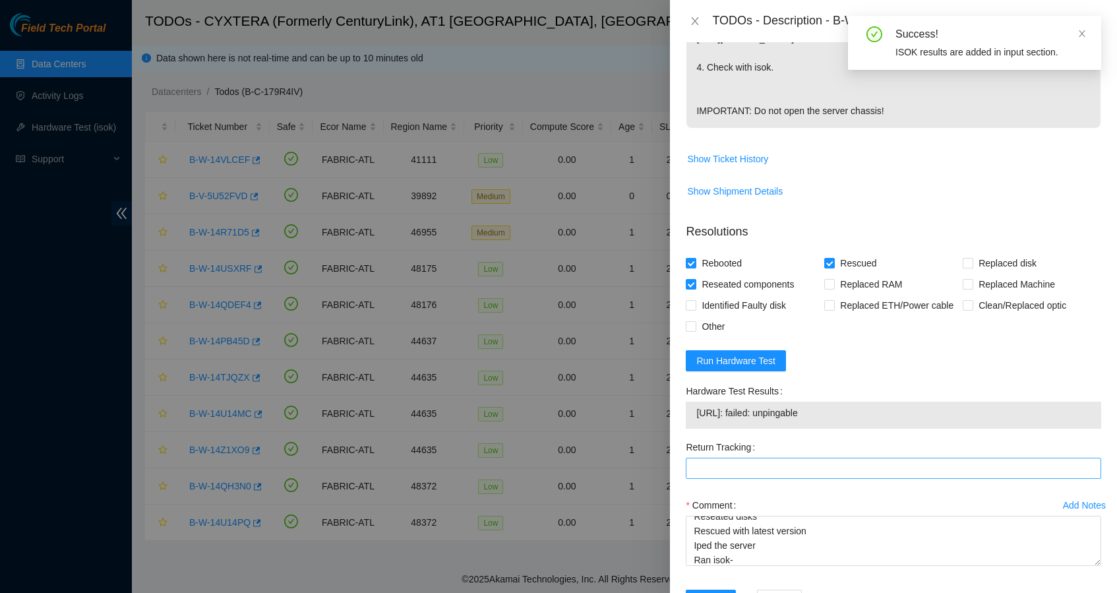
click at [843, 420] on span "[URL]: failed: unpingable" at bounding box center [893, 412] width 394 height 15
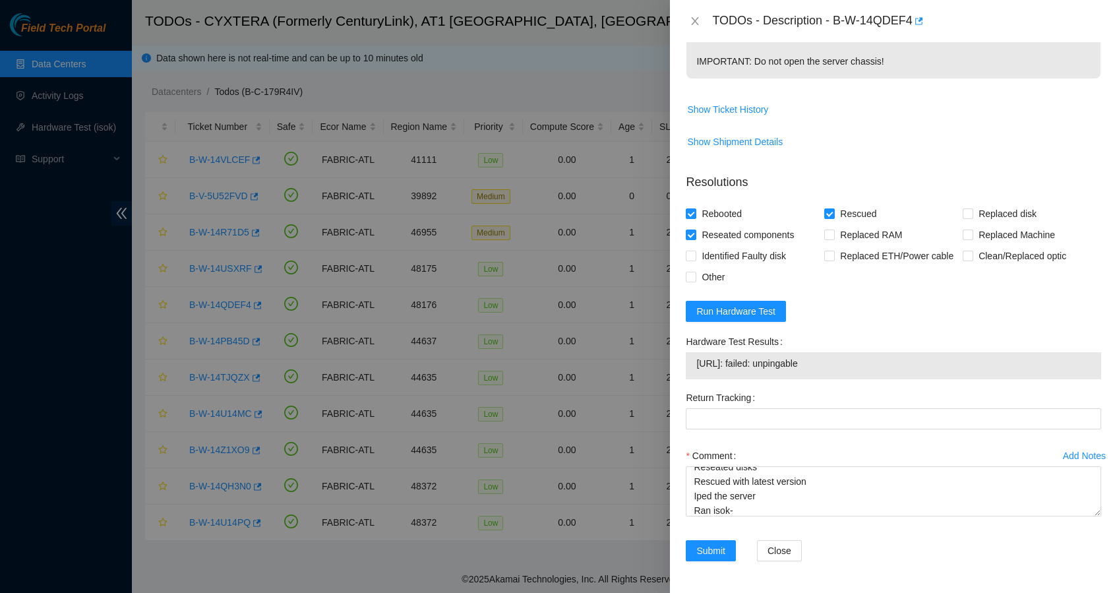
scroll to position [520, 0]
click at [756, 322] on form "Resolutions Rebooted Rescued Replaced disk Reseated components Replaced RAM Rep…" at bounding box center [893, 370] width 415 height 414
click at [756, 317] on span "Run Hardware Test" at bounding box center [735, 311] width 79 height 15
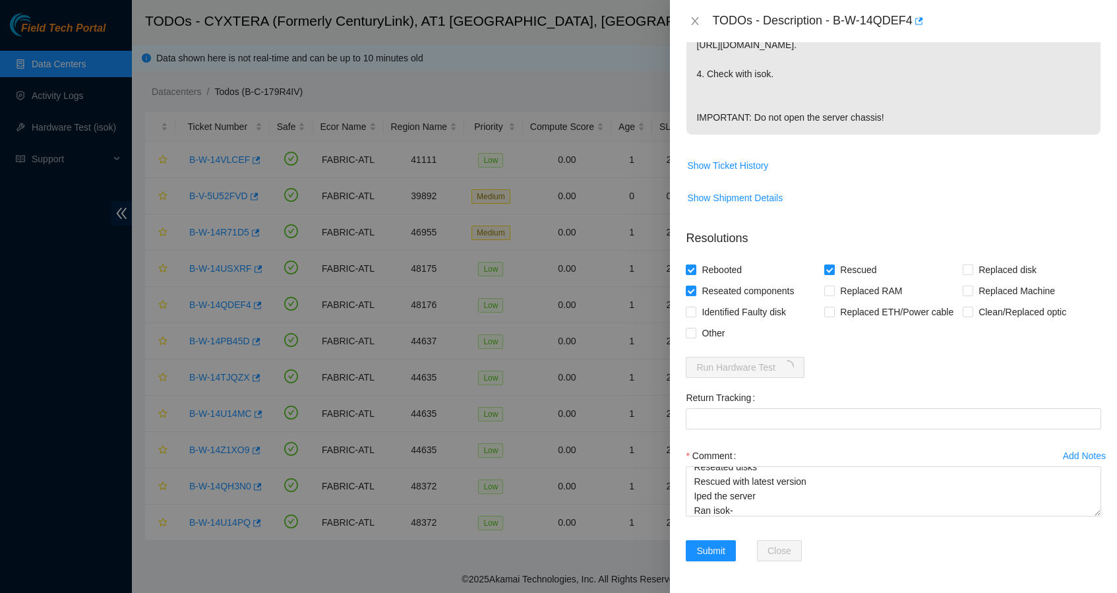
scroll to position [464, 0]
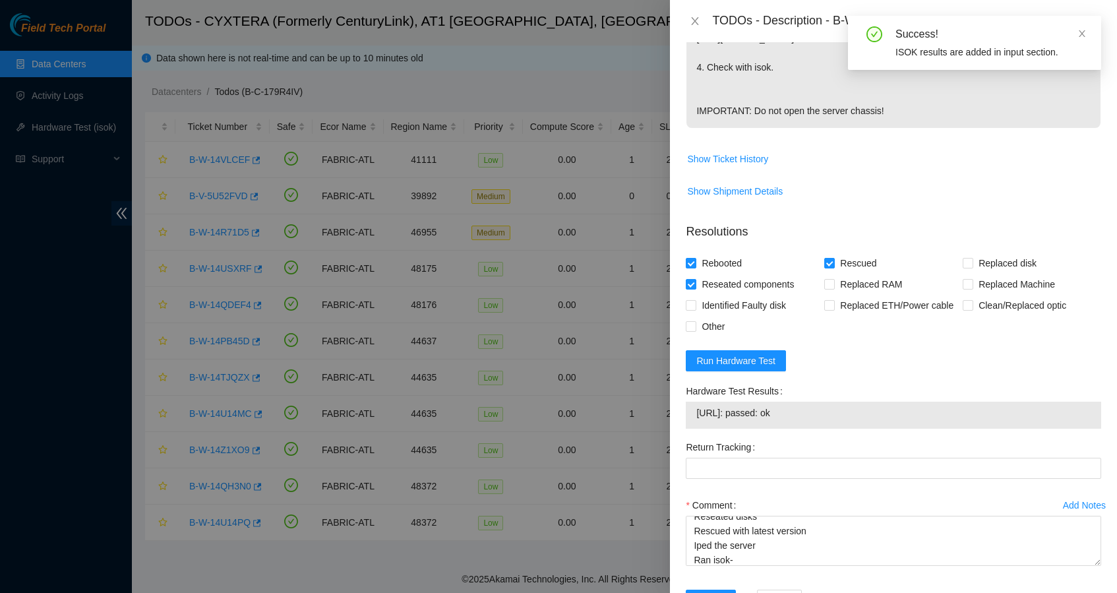
drag, startPoint x: 814, startPoint y: 415, endPoint x: 692, endPoint y: 424, distance: 122.3
click at [691, 424] on div "[URL]: passed: ok" at bounding box center [893, 414] width 415 height 27
copy tbody "[URL]: passed: ok"
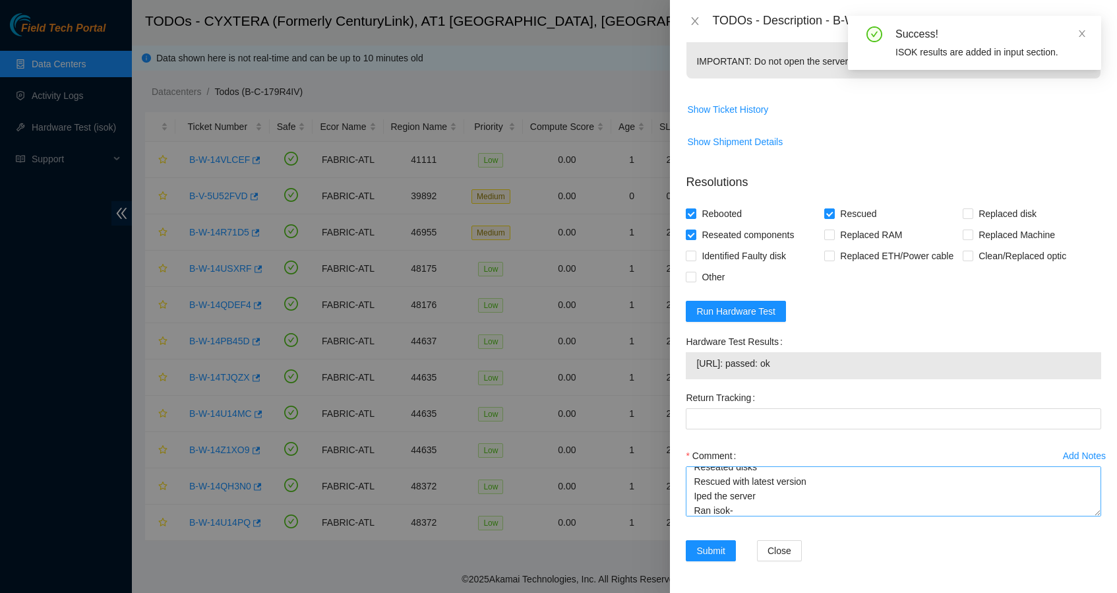
scroll to position [520, 0]
click at [762, 512] on textarea "Shut down safely Reseated disks Rescued with latest version Iped the server Ran…" at bounding box center [893, 491] width 415 height 50
paste textarea "[URL]: passed: ok"
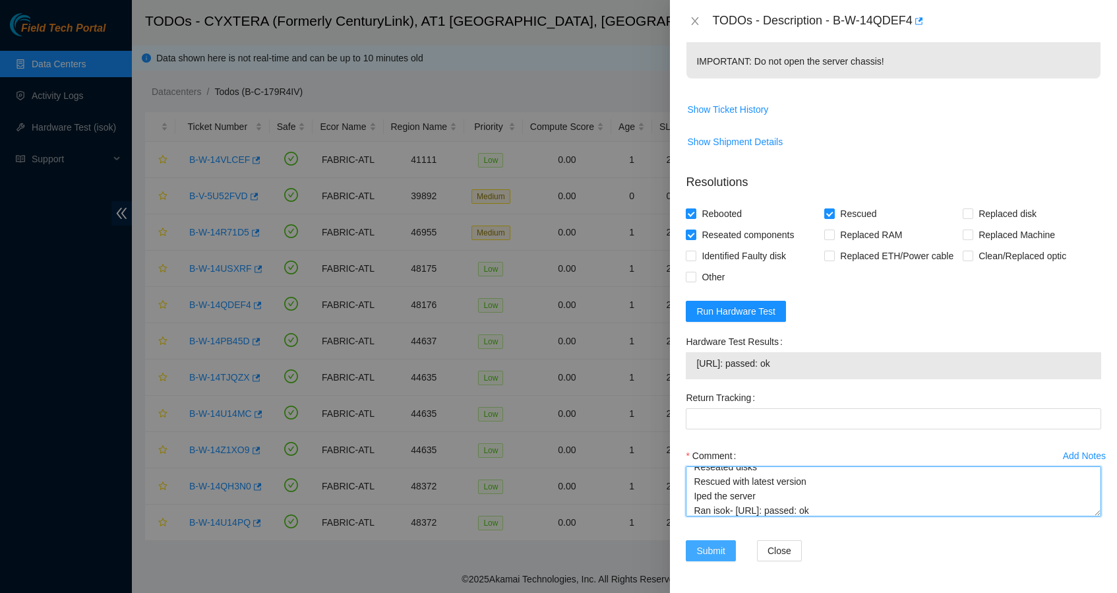
type textarea "Shut down safely Reseated disks Rescued with latest version Iped the server Ran…"
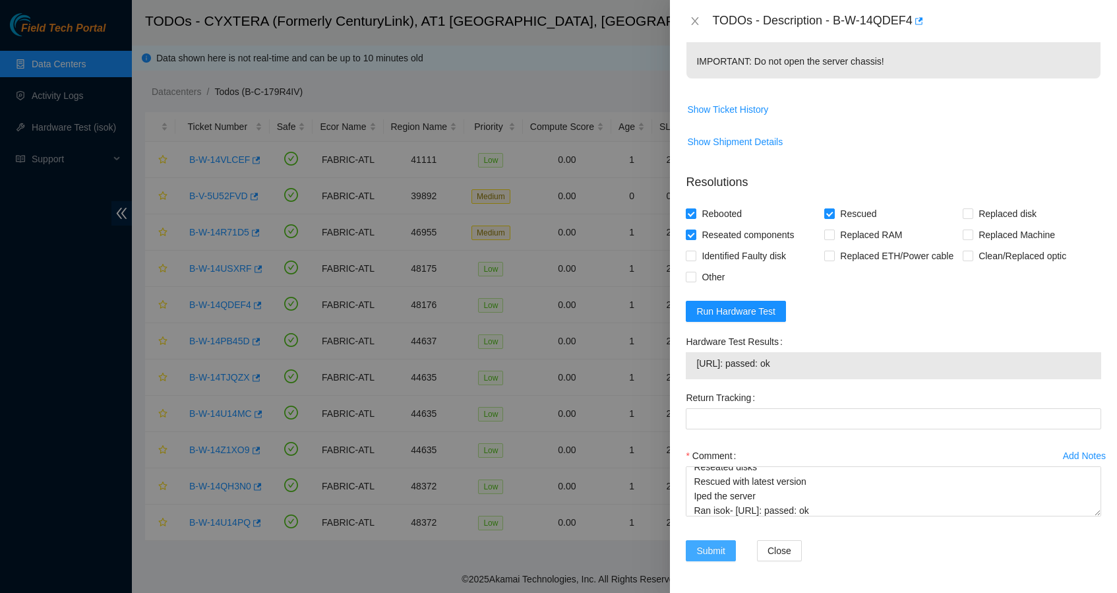
click at [695, 555] on button "Submit" at bounding box center [711, 550] width 50 height 21
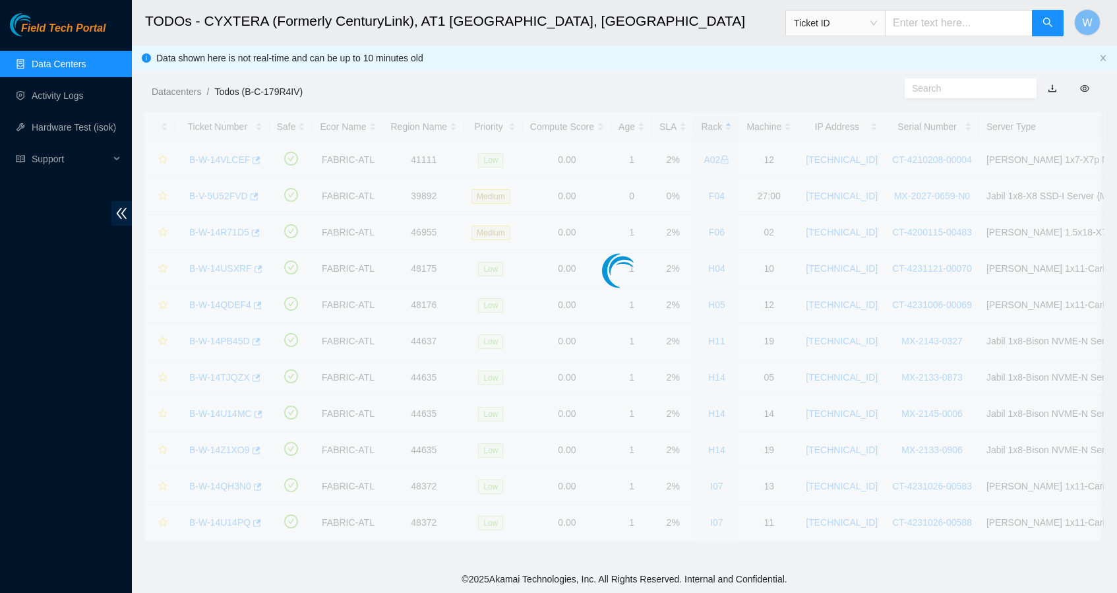
scroll to position [122, 0]
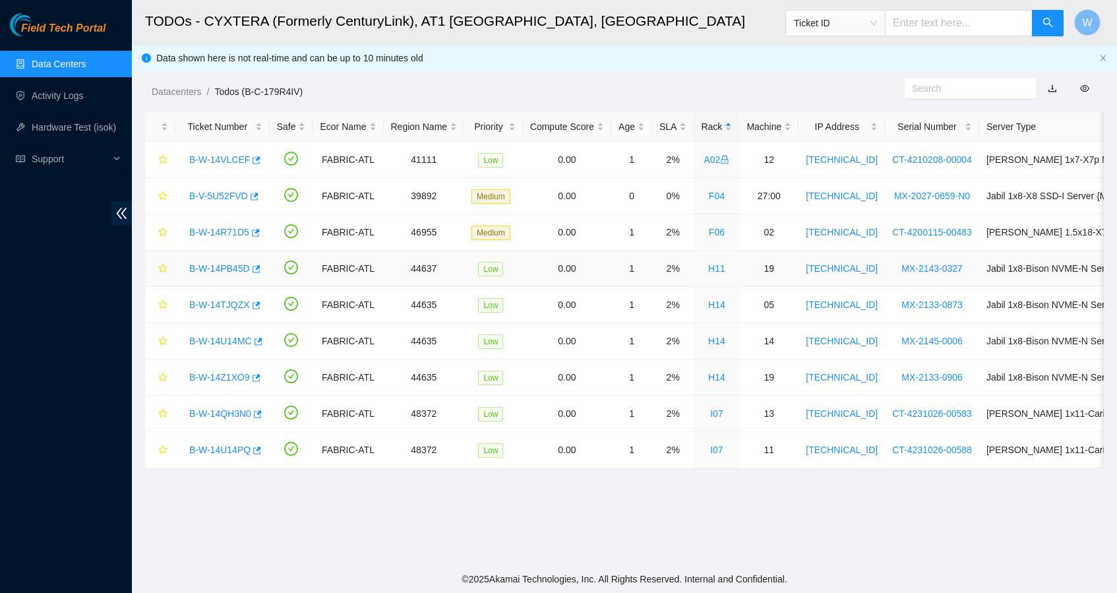
click at [218, 266] on link "B-W-14PB45D" at bounding box center [219, 268] width 61 height 11
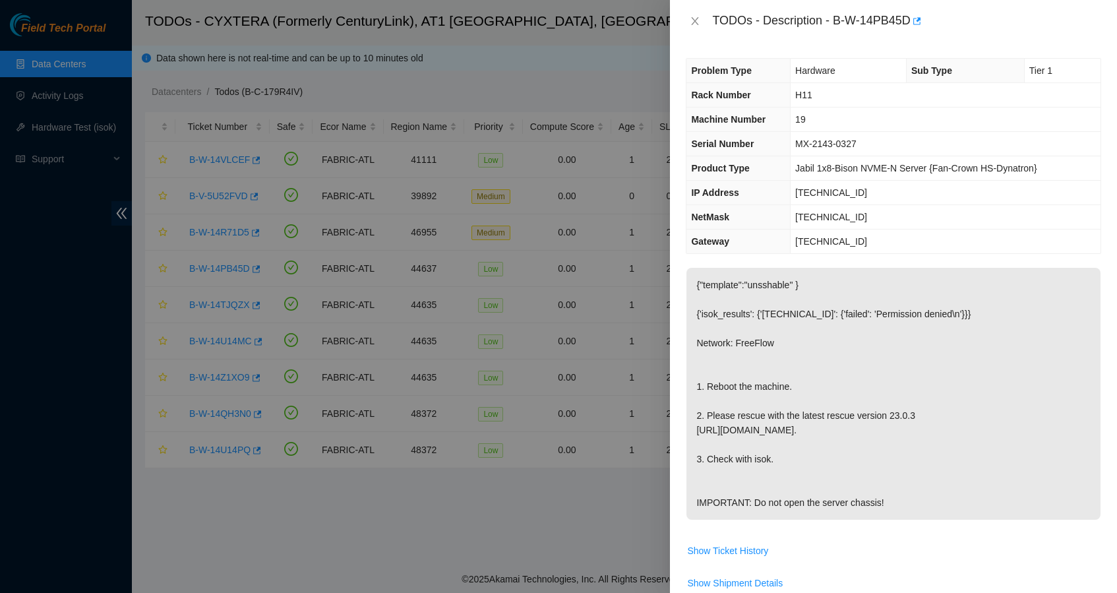
scroll to position [0, 0]
click at [693, 19] on icon "close" at bounding box center [694, 21] width 7 height 8
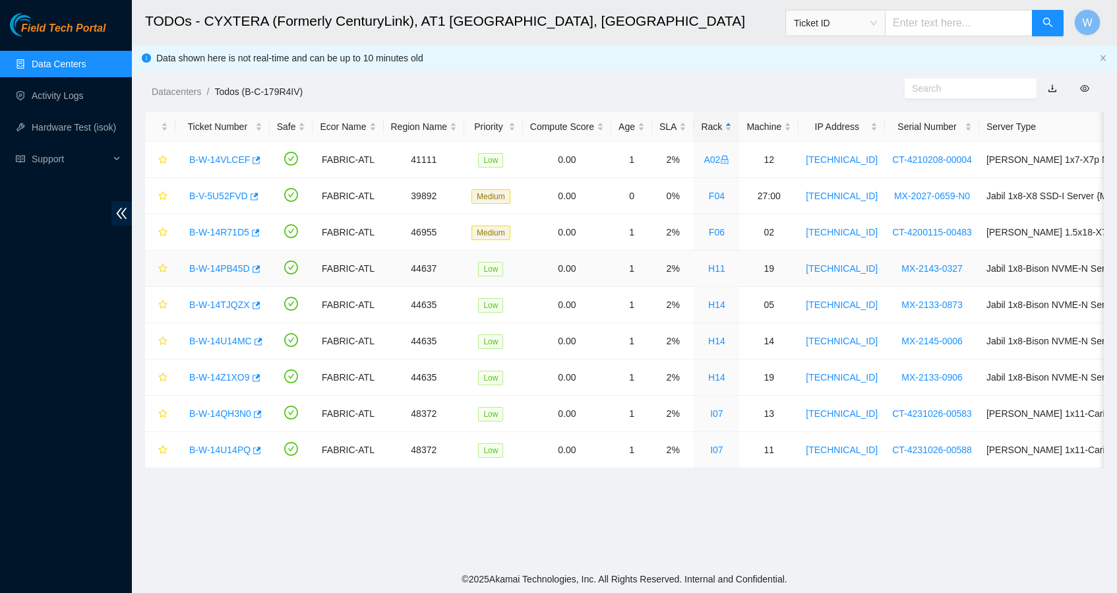
click at [242, 264] on link "B-W-14PB45D" at bounding box center [219, 268] width 61 height 11
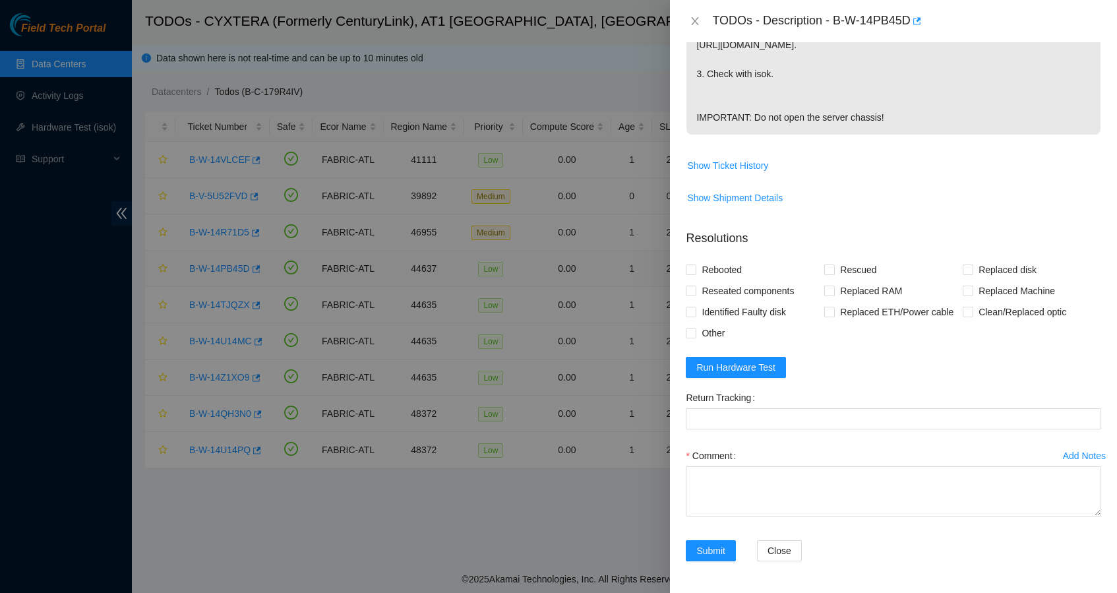
scroll to position [435, 0]
click at [758, 368] on span "Run Hardware Test" at bounding box center [735, 367] width 79 height 15
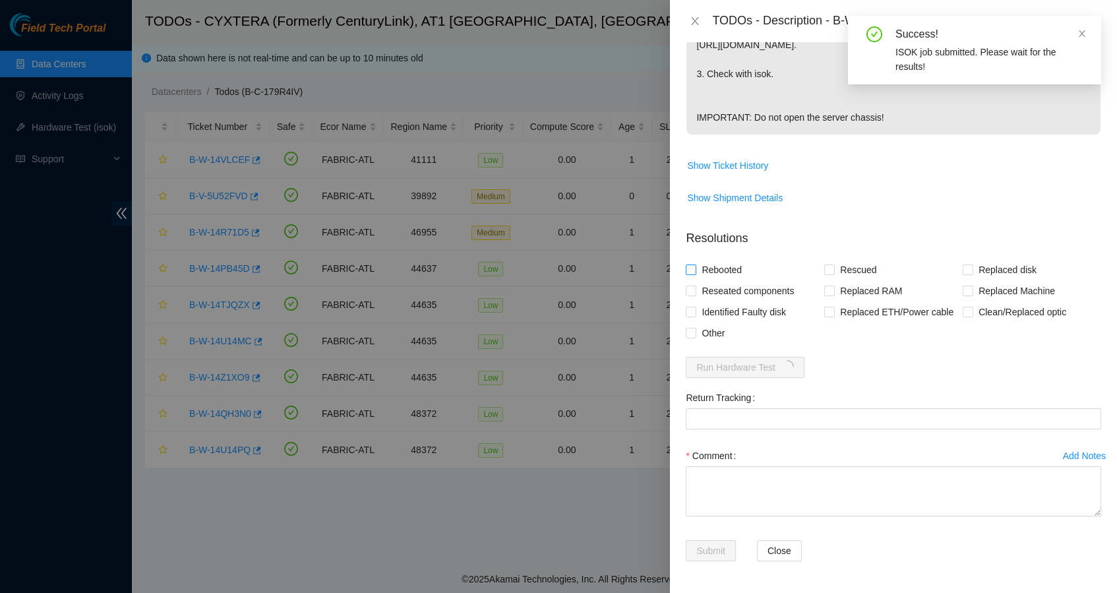
click at [718, 259] on span "Rebooted" at bounding box center [721, 269] width 51 height 21
click at [695, 264] on input "Rebooted" at bounding box center [690, 268] width 9 height 9
checkbox input "true"
click at [862, 259] on span "Rescued" at bounding box center [858, 269] width 47 height 21
click at [833, 264] on input "Rescued" at bounding box center [828, 268] width 9 height 9
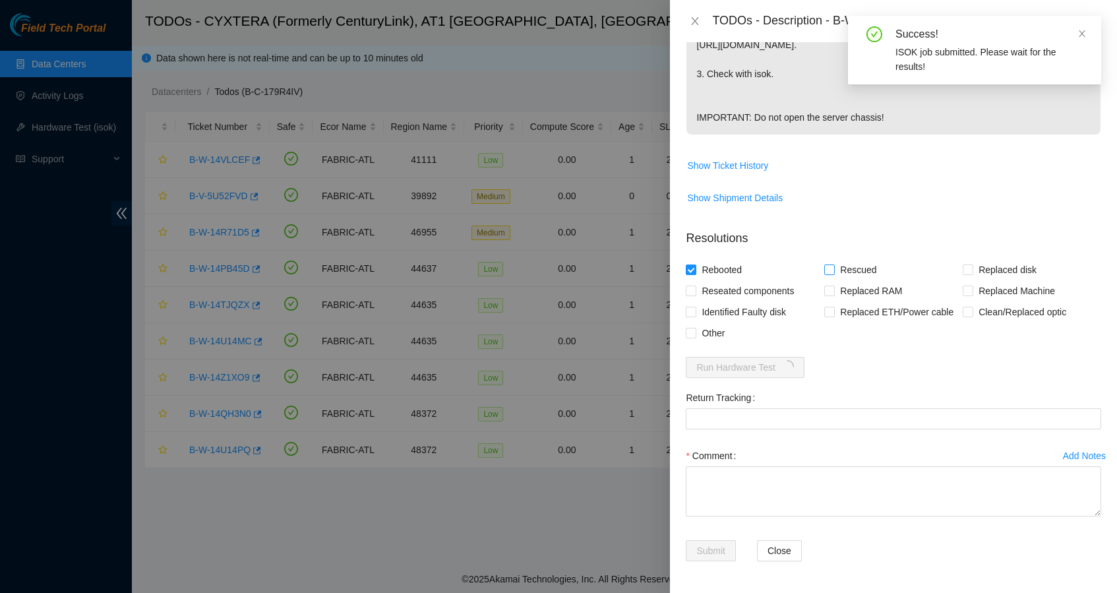
checkbox input "true"
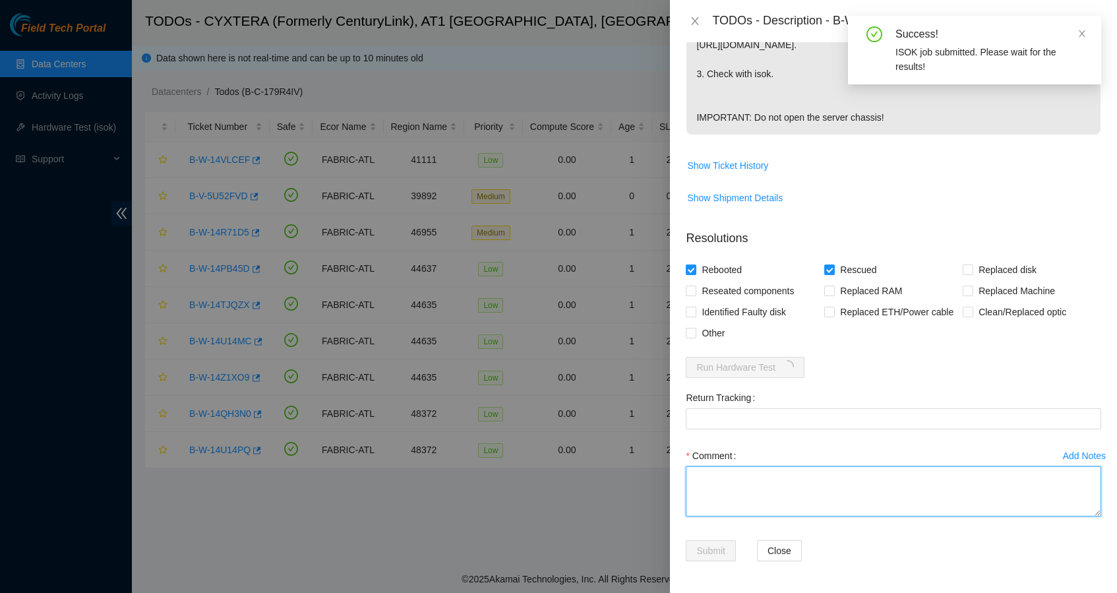
click at [811, 497] on textarea "Comment" at bounding box center [893, 491] width 415 height 50
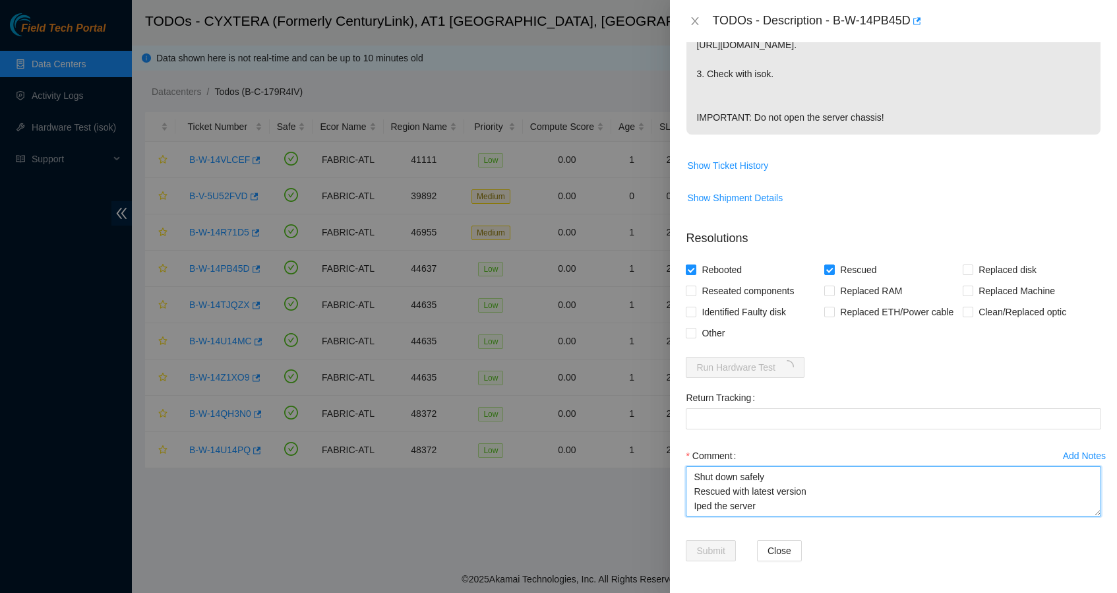
scroll to position [10, 0]
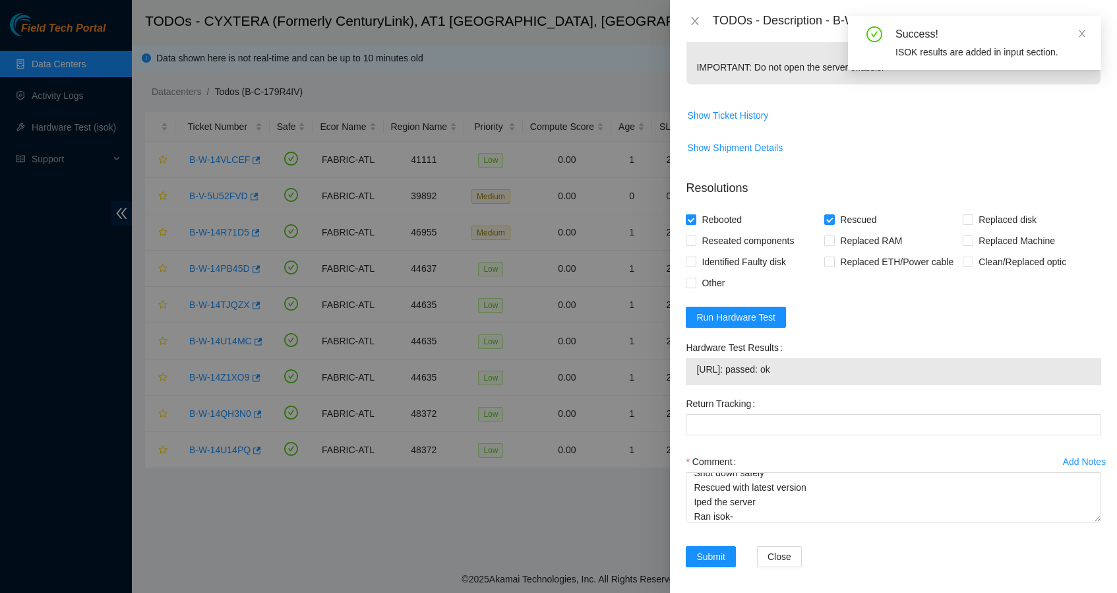
drag, startPoint x: 869, startPoint y: 345, endPoint x: 827, endPoint y: 421, distance: 86.4
click at [827, 382] on td "[URL]: passed: ok" at bounding box center [893, 371] width 396 height 20
copy span "[URL]: passed: ok"
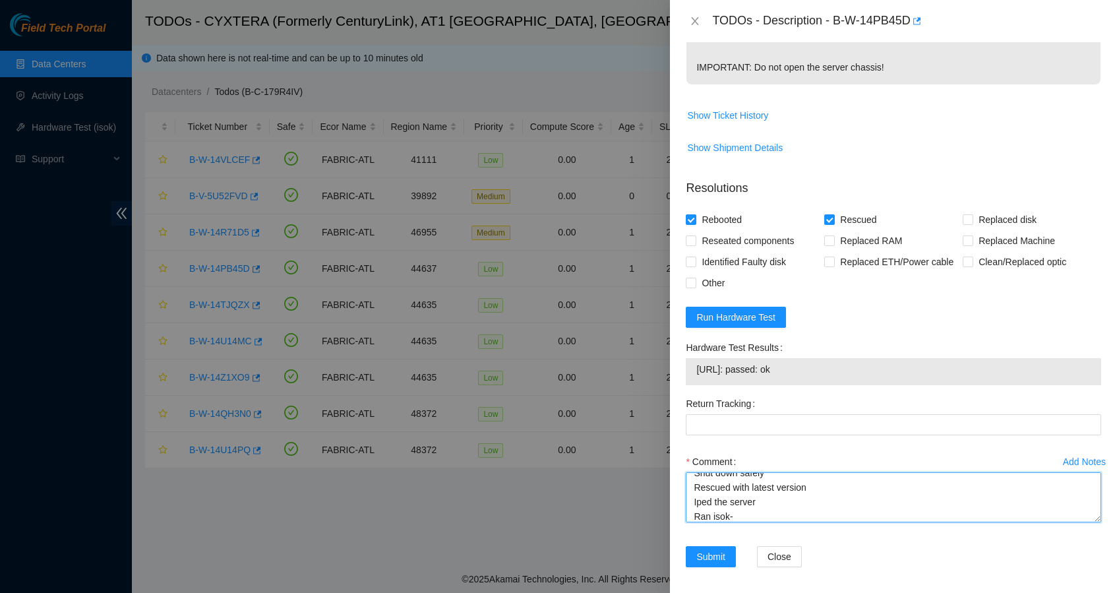
click at [786, 522] on textarea "Shut down safely Rescued with latest version Iped the server Ran isok-" at bounding box center [893, 497] width 415 height 50
paste textarea "[URL]: passed: ok"
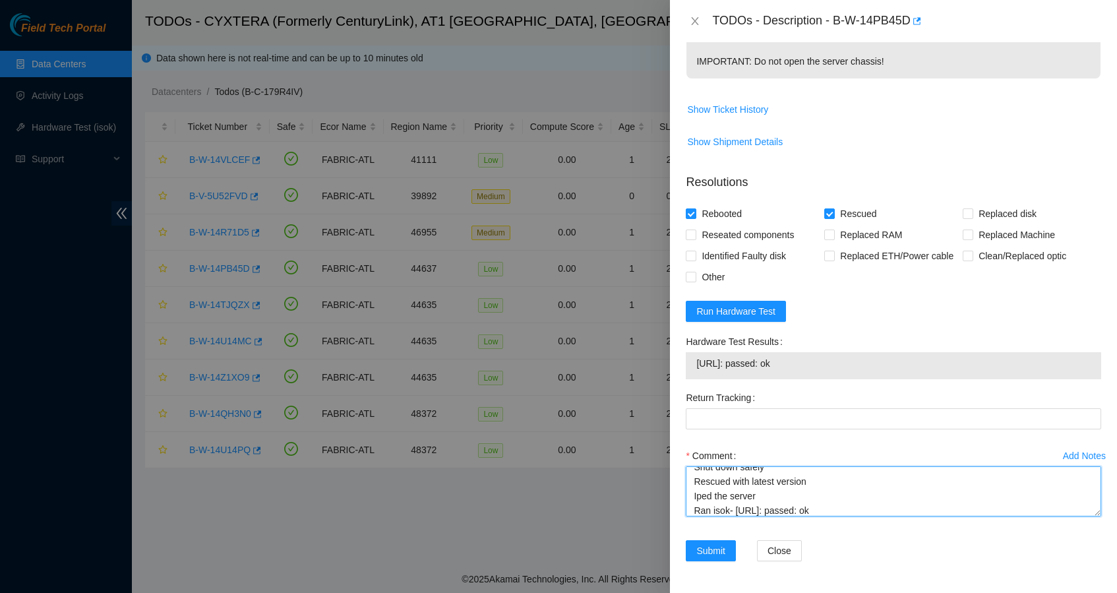
scroll to position [491, 0]
type textarea "Shut down safely Rescued with latest version Iped the server Ran isok- [URL]: p…"
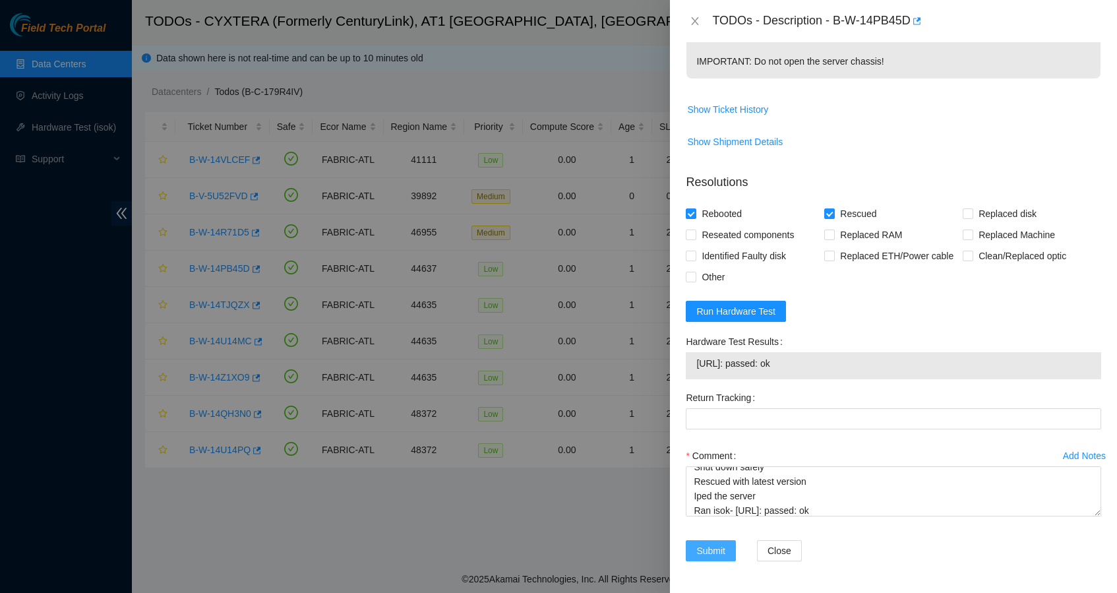
click at [702, 548] on span "Submit" at bounding box center [710, 550] width 29 height 15
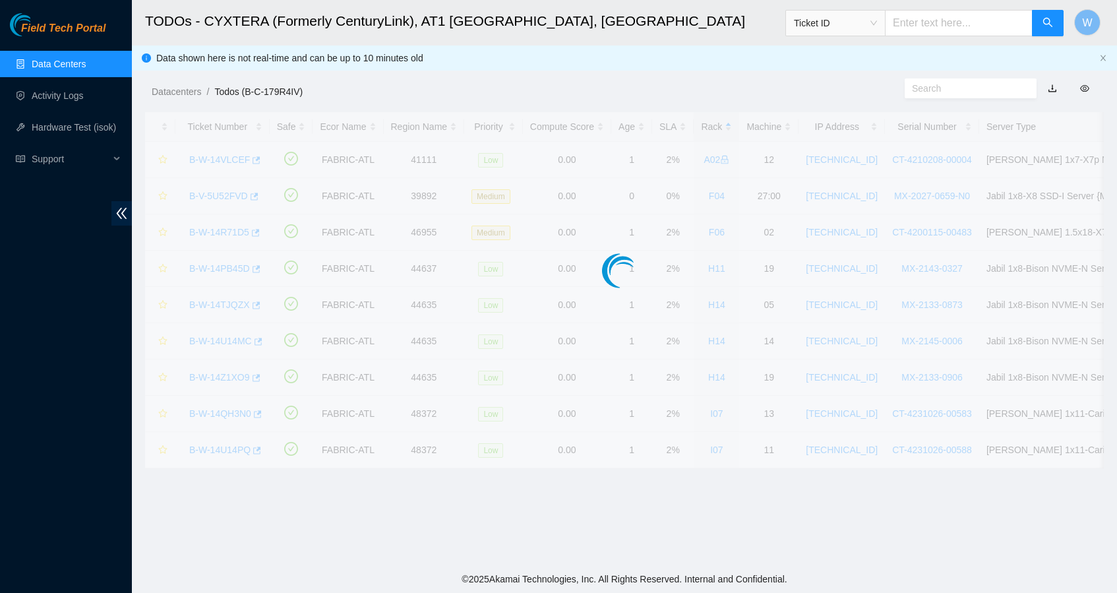
scroll to position [122, 0]
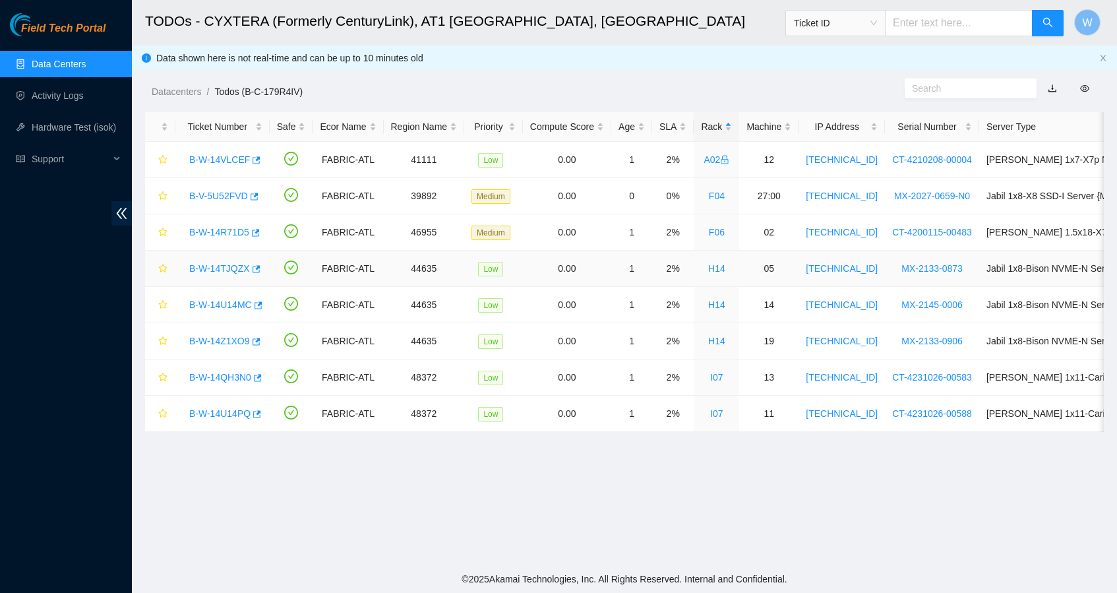
click at [229, 270] on link "B-W-14TJQZX" at bounding box center [219, 268] width 61 height 11
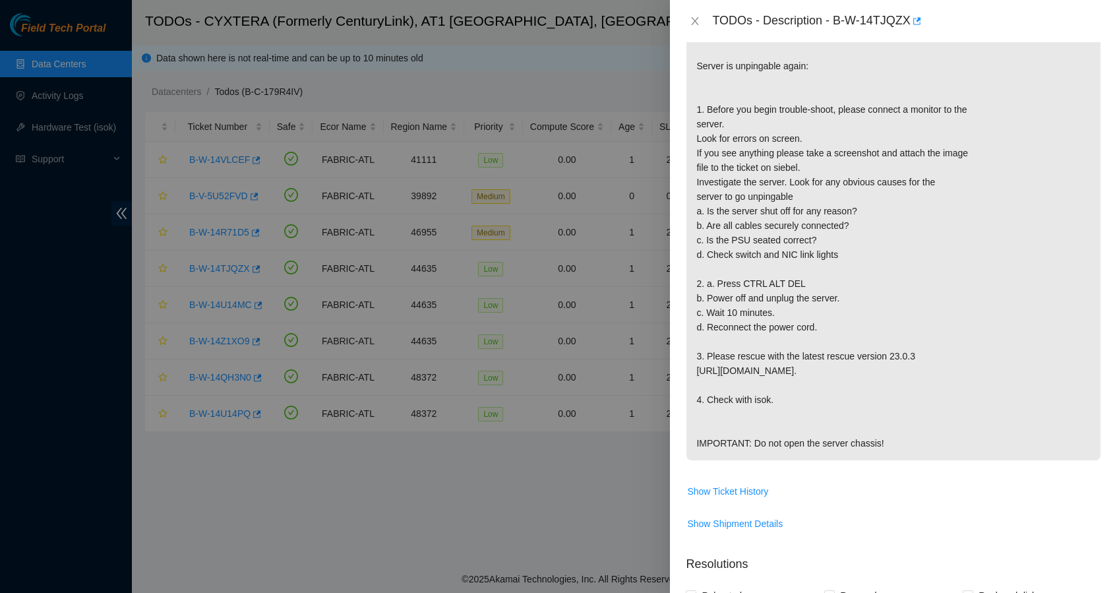
scroll to position [307, 0]
click at [693, 18] on icon "close" at bounding box center [695, 21] width 11 height 11
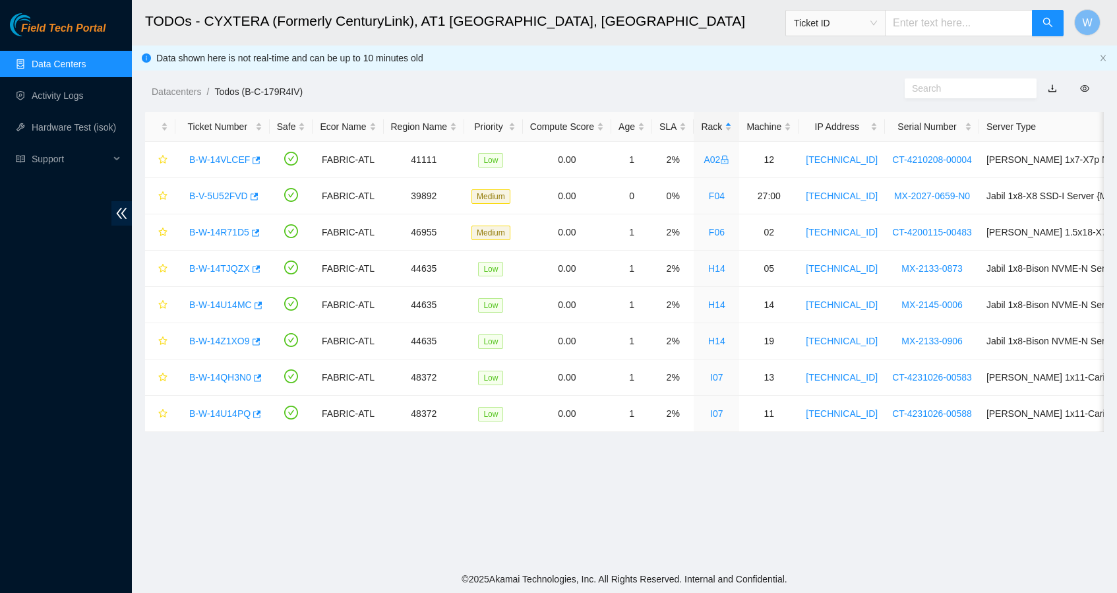
scroll to position [122, 0]
click at [209, 263] on link "B-W-14TJQZX" at bounding box center [219, 268] width 61 height 11
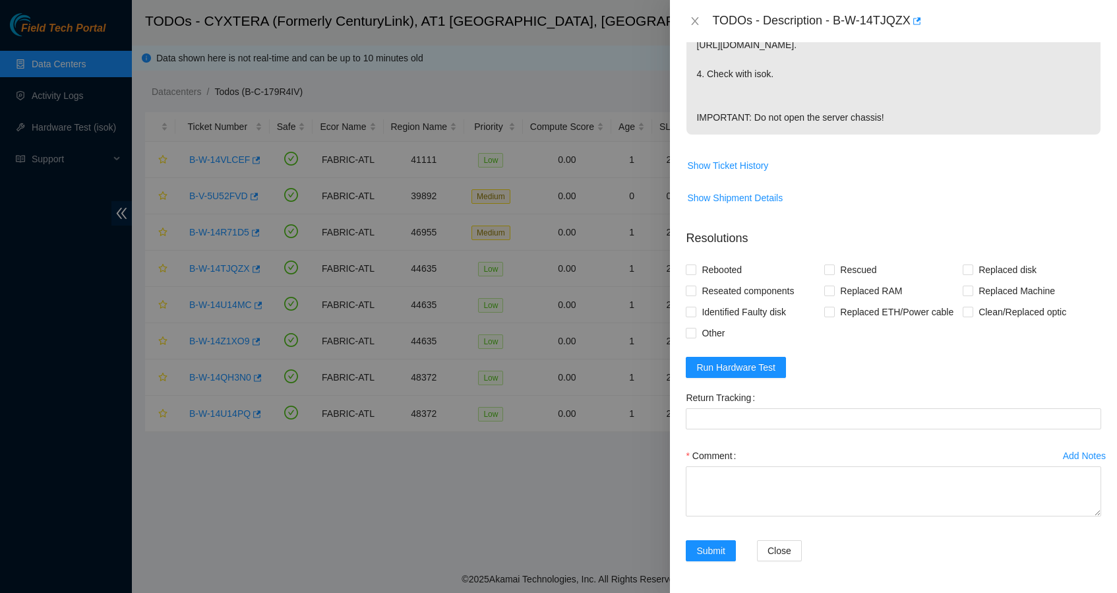
scroll to position [696, 0]
click at [742, 362] on span "Run Hardware Test" at bounding box center [735, 367] width 79 height 15
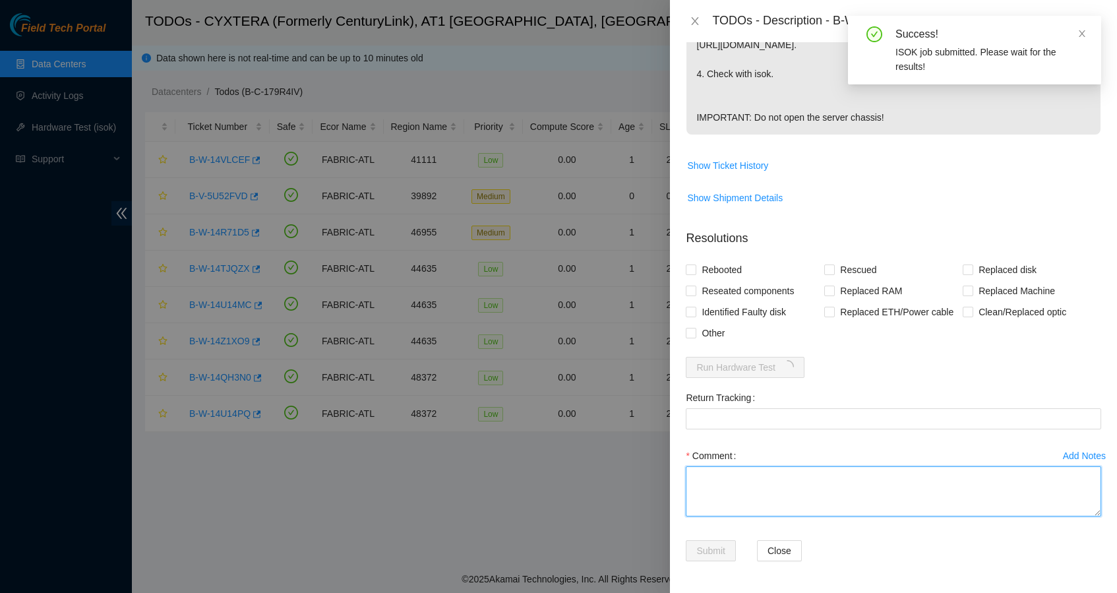
click at [771, 489] on textarea "Comment" at bounding box center [893, 491] width 415 height 50
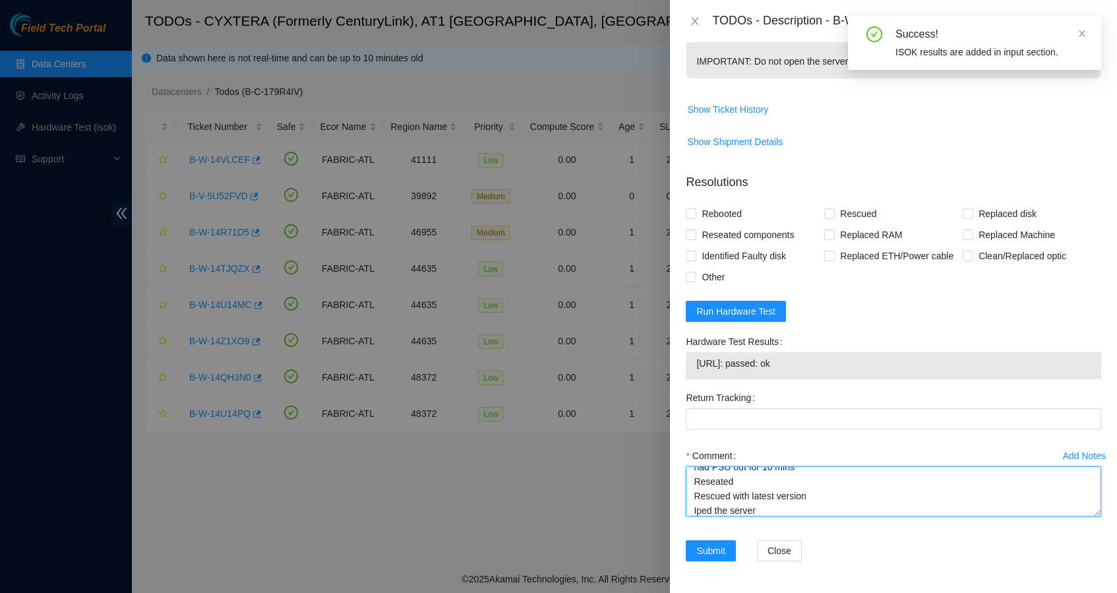
scroll to position [53, 0]
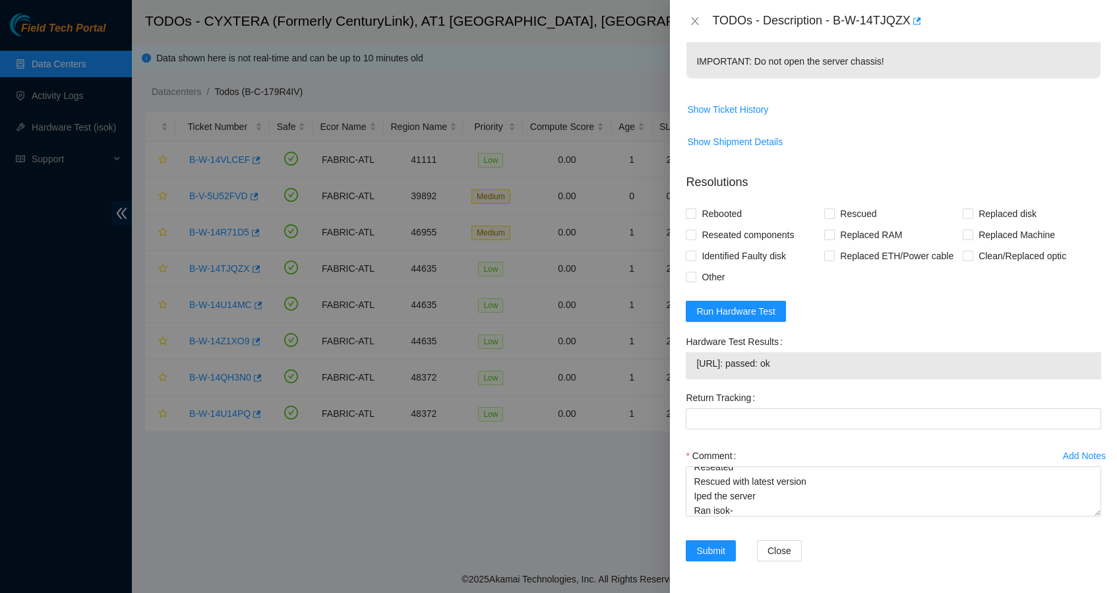
drag, startPoint x: 808, startPoint y: 421, endPoint x: 695, endPoint y: 423, distance: 112.1
click at [695, 376] on td "[URL]: passed: ok" at bounding box center [893, 365] width 396 height 20
copy span "[URL]: passed: ok"
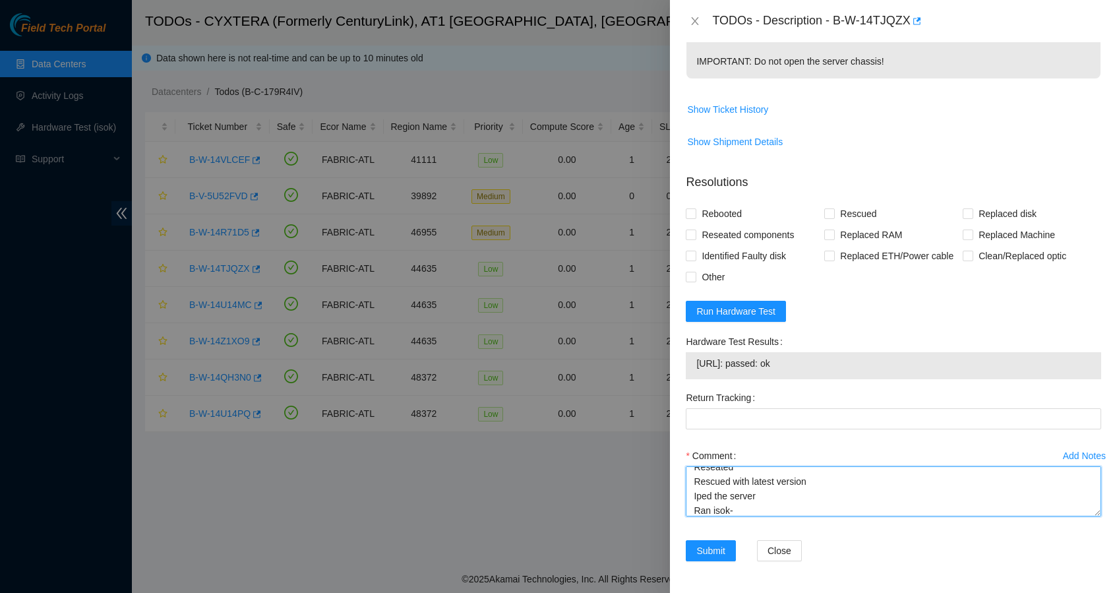
click at [755, 516] on textarea "Shut down safely Removed Power had PSU out for 10 mins Reseated Rescued with la…" at bounding box center [893, 491] width 415 height 50
paste textarea "[URL]: passed: ok"
drag, startPoint x: 869, startPoint y: 566, endPoint x: 637, endPoint y: 481, distance: 246.3
click at [637, 481] on div "TODOs - Description - B-W-14TJQZX Problem Type Hardware Sub Type Tier 1 Rack Nu…" at bounding box center [558, 296] width 1117 height 593
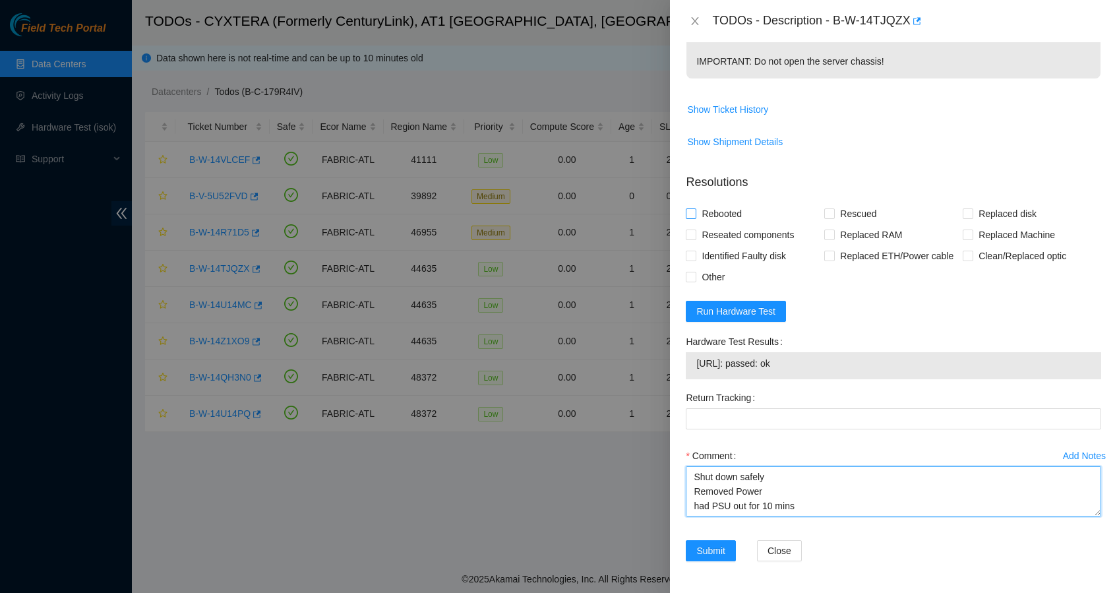
type textarea "Shut down safely Removed Power had PSU out for 10 mins Reseated Rescued with la…"
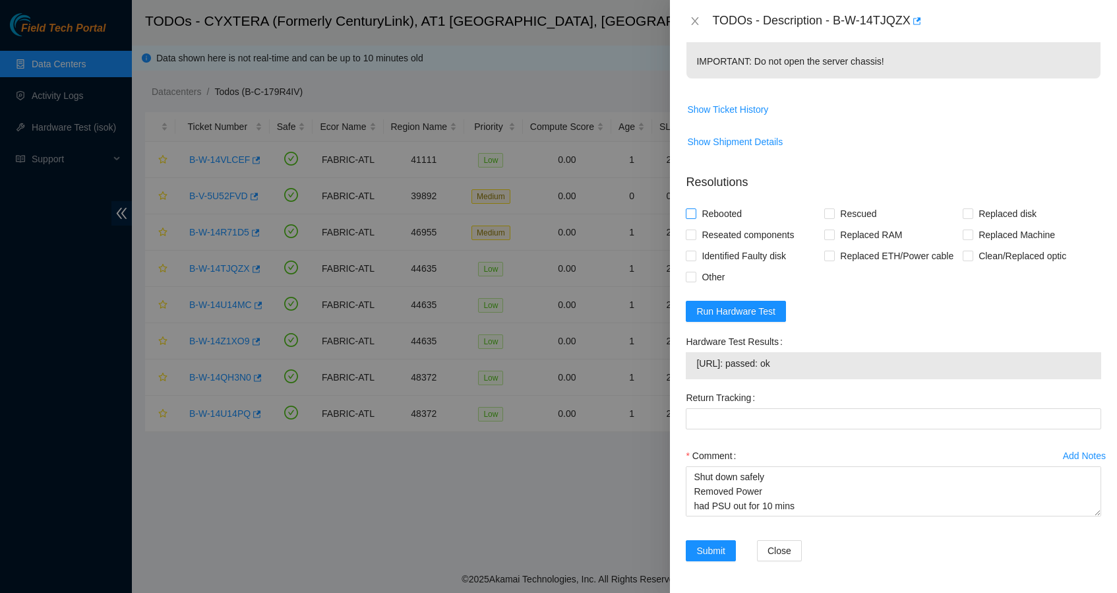
click at [722, 224] on span "Rebooted" at bounding box center [721, 213] width 51 height 21
click at [695, 218] on input "Rebooted" at bounding box center [690, 212] width 9 height 9
checkbox input "true"
click at [724, 245] on span "Reseated components" at bounding box center [747, 234] width 103 height 21
click at [695, 239] on input "Reseated components" at bounding box center [690, 233] width 9 height 9
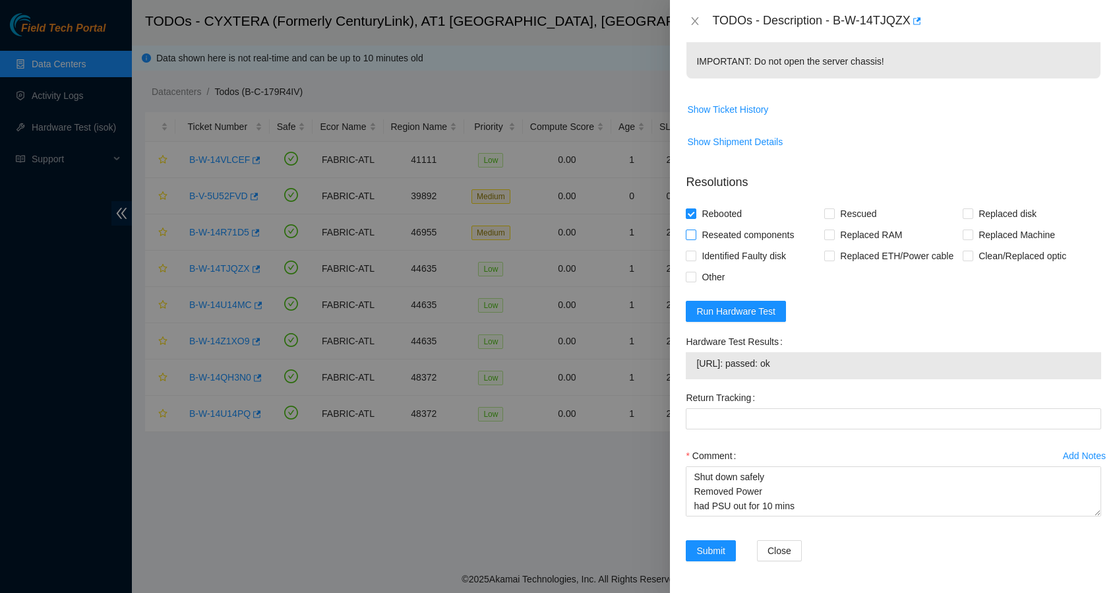
checkbox input "true"
click at [860, 224] on span "Rescued" at bounding box center [858, 213] width 47 height 21
click at [833, 218] on input "Rescued" at bounding box center [828, 212] width 9 height 9
checkbox input "true"
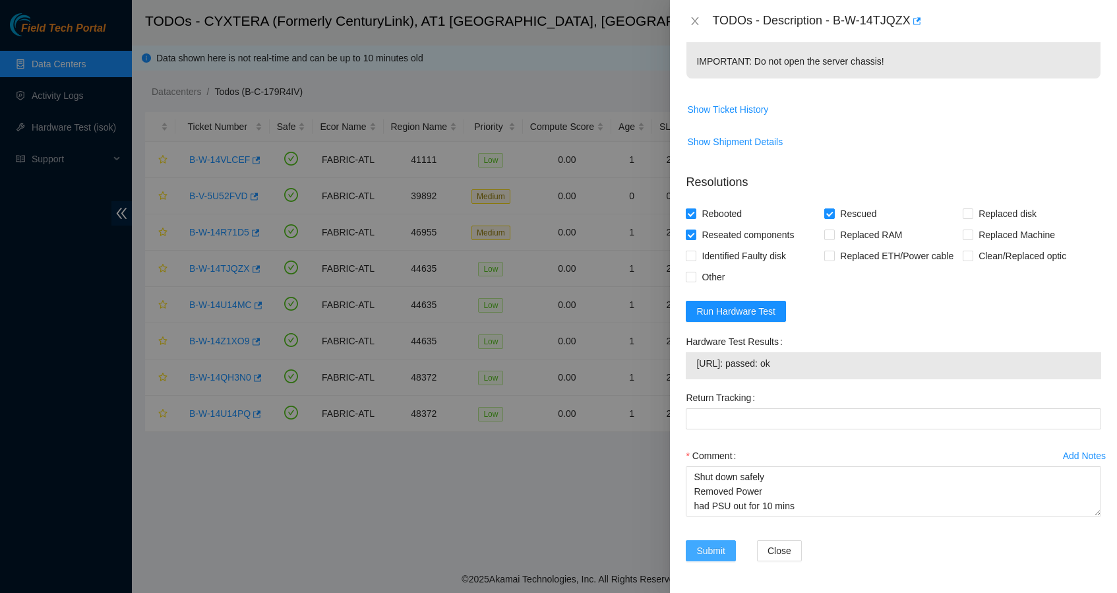
click at [704, 548] on span "Submit" at bounding box center [710, 550] width 29 height 15
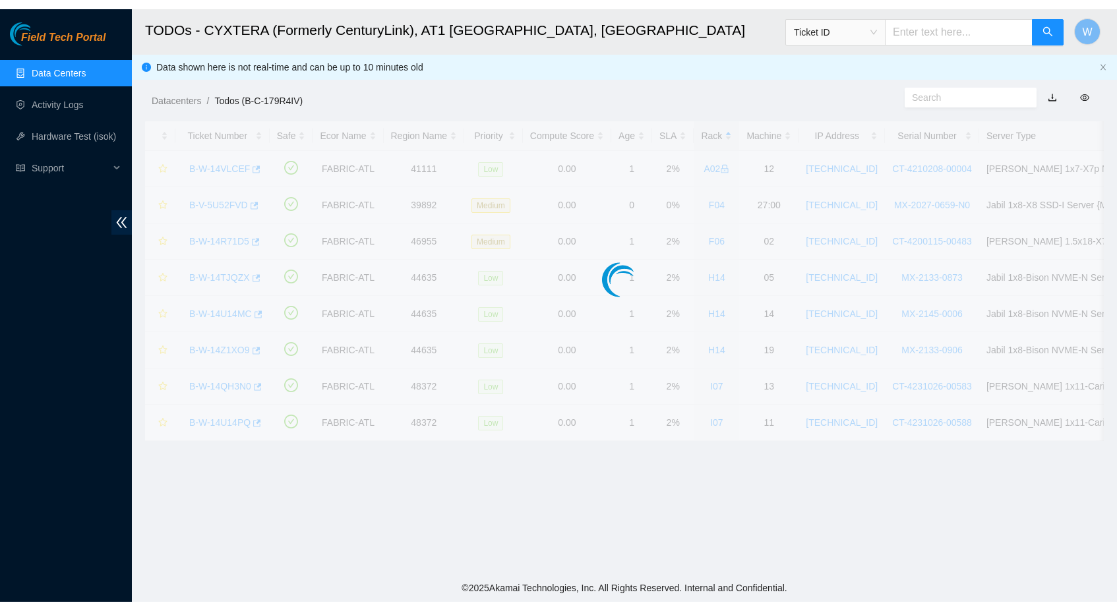
scroll to position [122, 0]
